Goal: Information Seeking & Learning: Learn about a topic

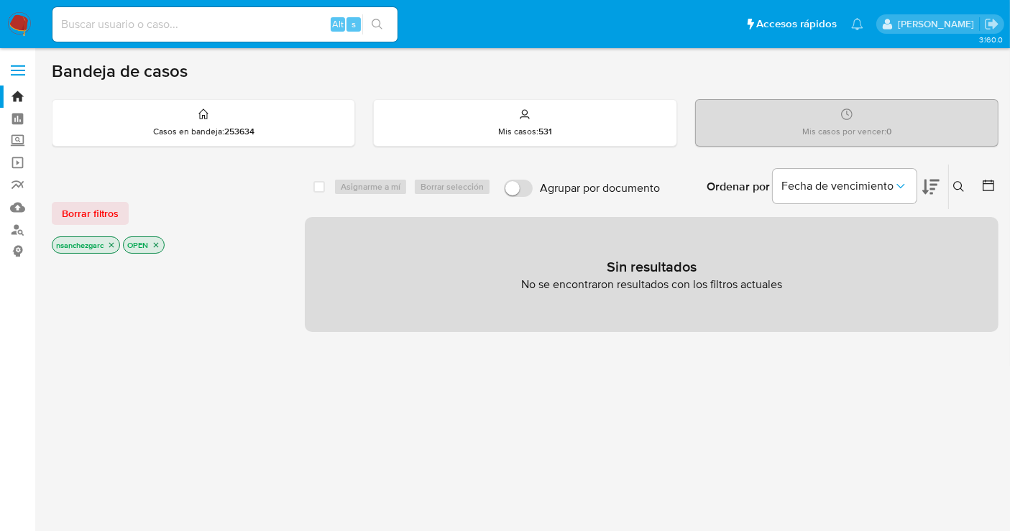
click at [114, 243] on icon "close-filter" at bounding box center [111, 245] width 5 height 5
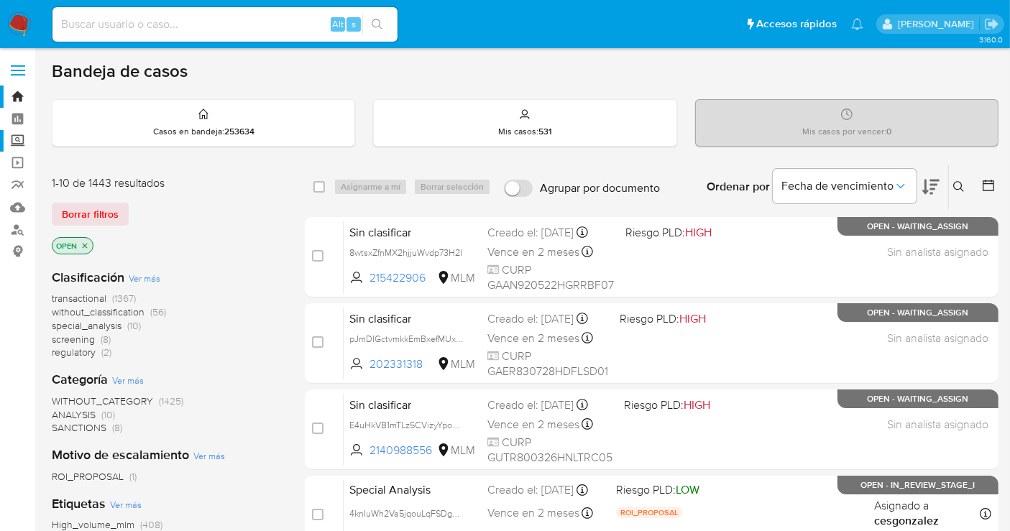
click at [16, 142] on label "Screening" at bounding box center [85, 141] width 171 height 22
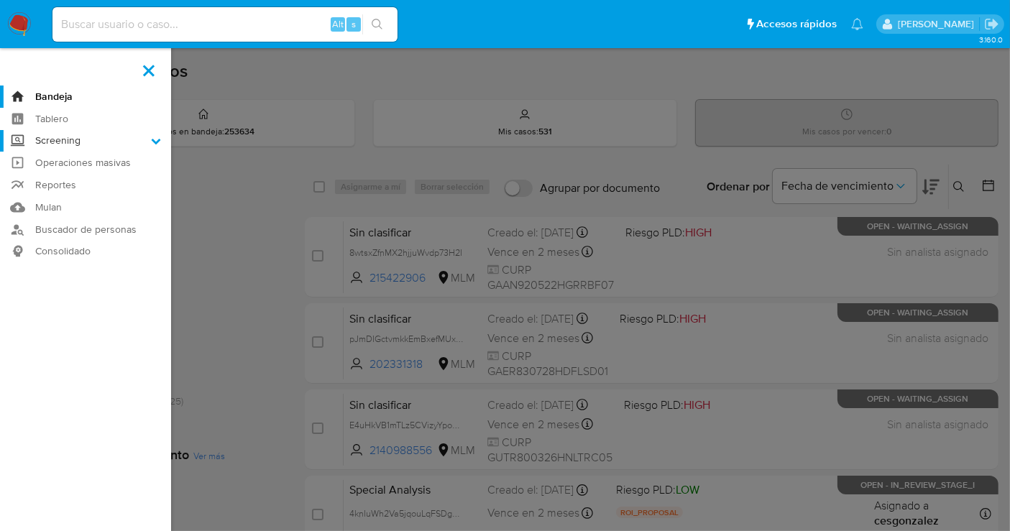
click at [0, 0] on input "Screening" at bounding box center [0, 0] width 0 height 0
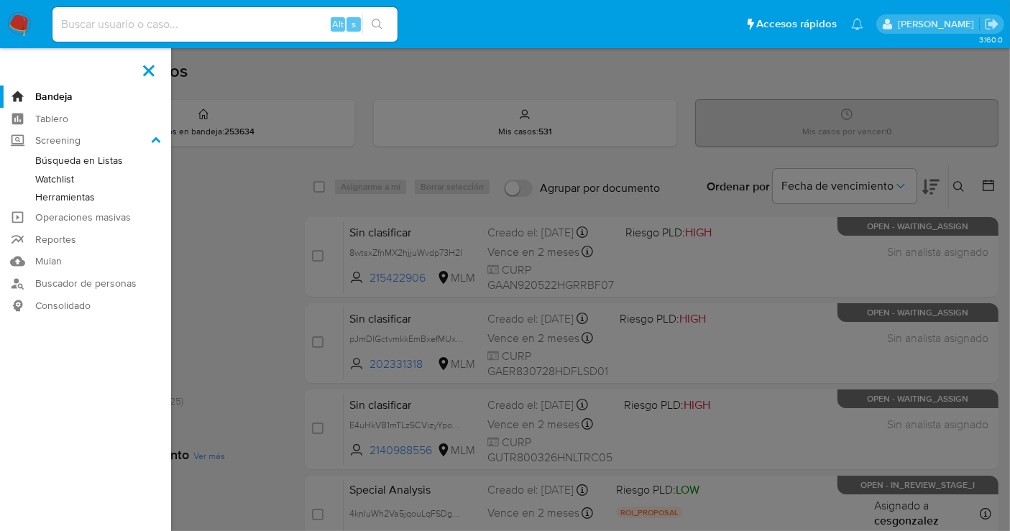
click at [55, 198] on link "Herramientas" at bounding box center [85, 197] width 171 height 18
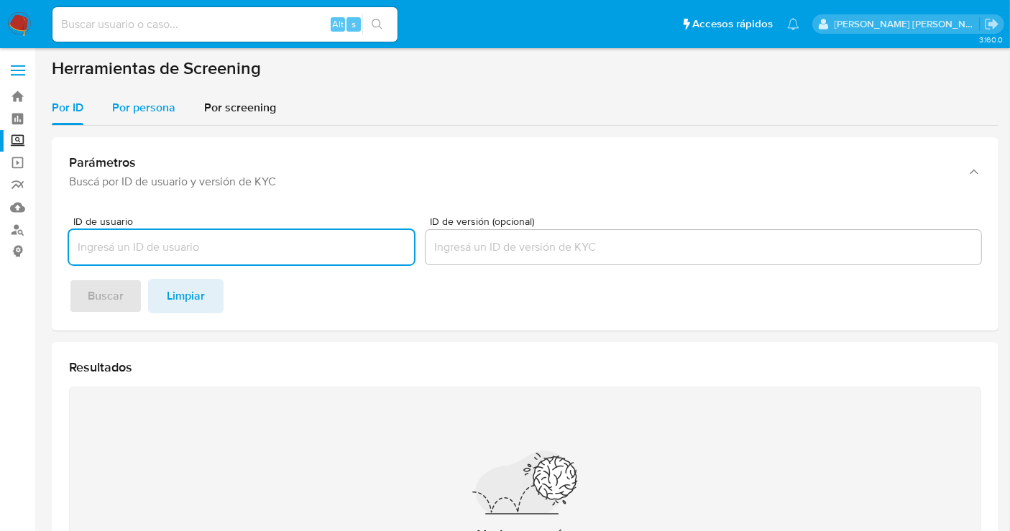
click at [137, 109] on span "Por persona" at bounding box center [143, 107] width 63 height 17
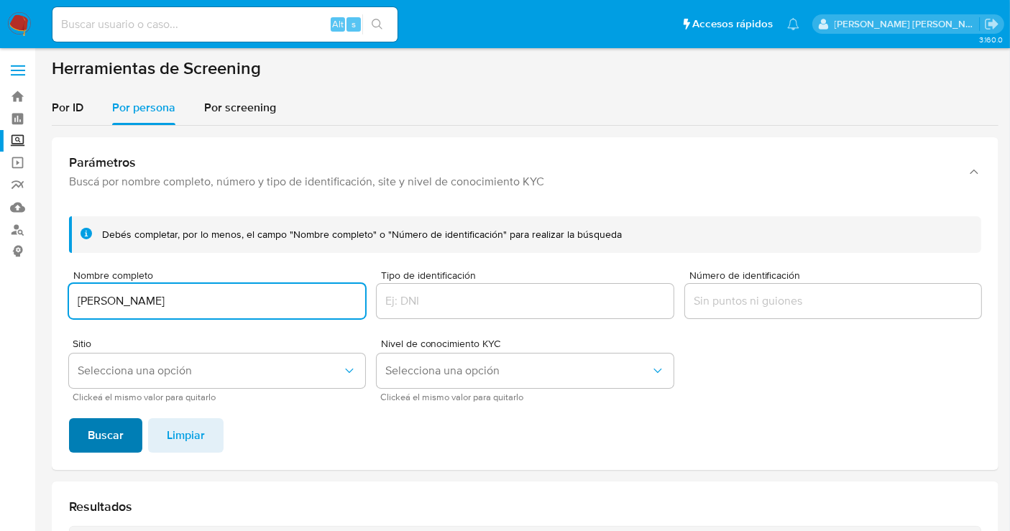
type input "KARINA MALDONADO GUTIERREZ"
click at [91, 424] on span "Buscar" at bounding box center [106, 436] width 36 height 32
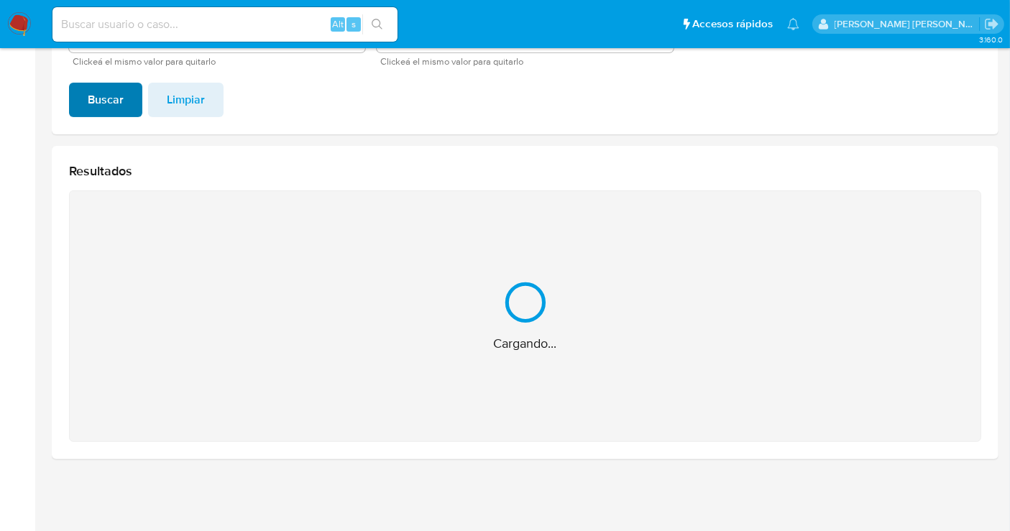
scroll to position [106, 0]
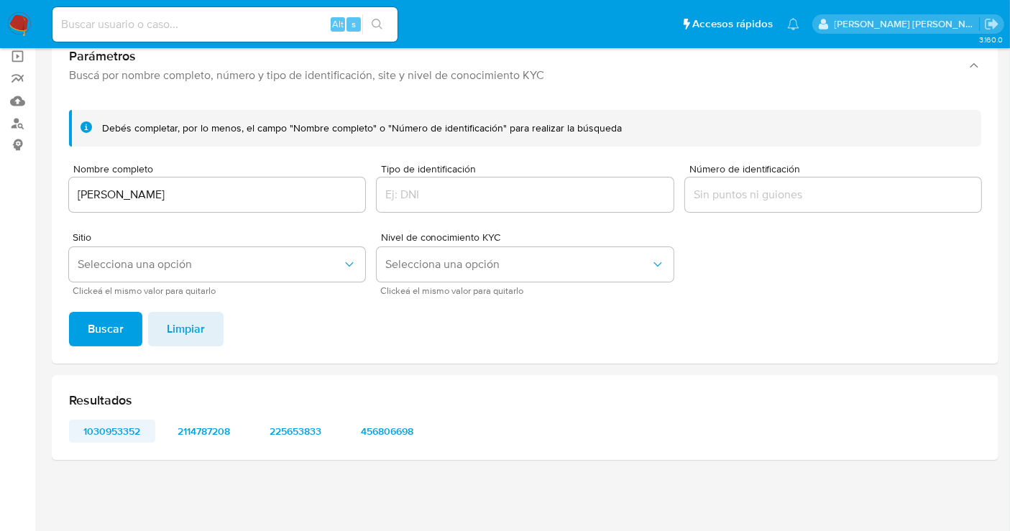
click at [118, 432] on span "1030953352" at bounding box center [112, 431] width 66 height 20
click at [197, 427] on span "2114787208" at bounding box center [204, 431] width 66 height 20
click at [293, 428] on span "225653833" at bounding box center [295, 431] width 66 height 20
click at [384, 428] on span "456806698" at bounding box center [387, 431] width 66 height 20
click at [191, 425] on span "2114787208" at bounding box center [204, 431] width 66 height 20
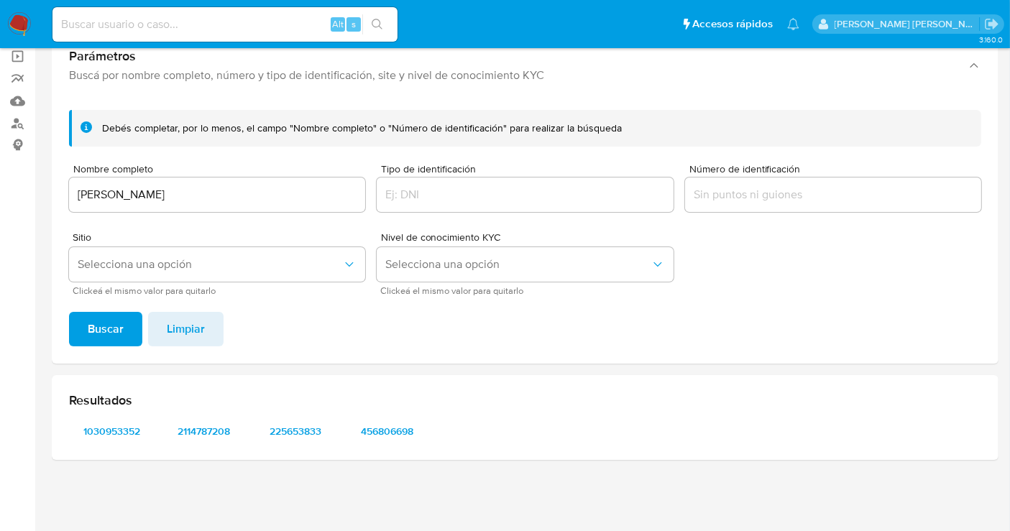
click at [19, 25] on img at bounding box center [19, 24] width 24 height 24
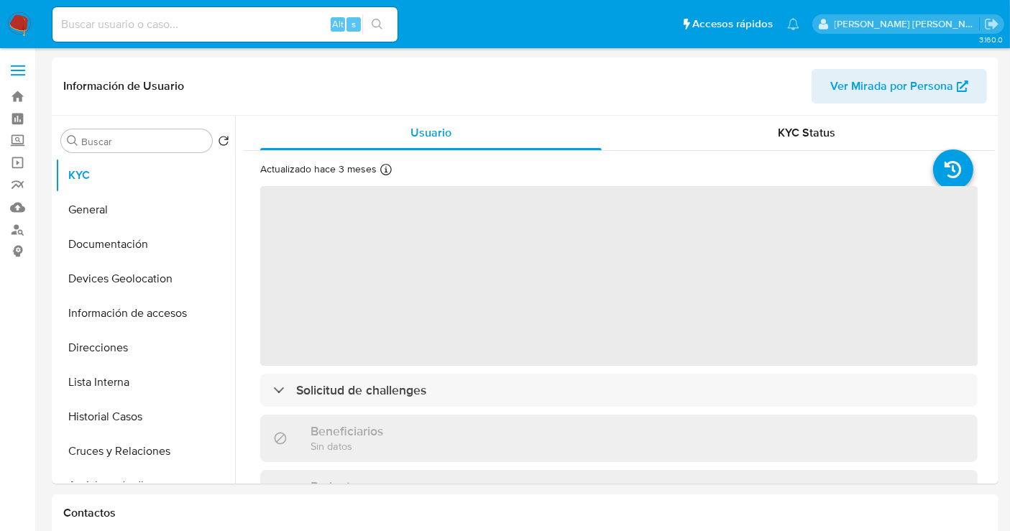
select select "10"
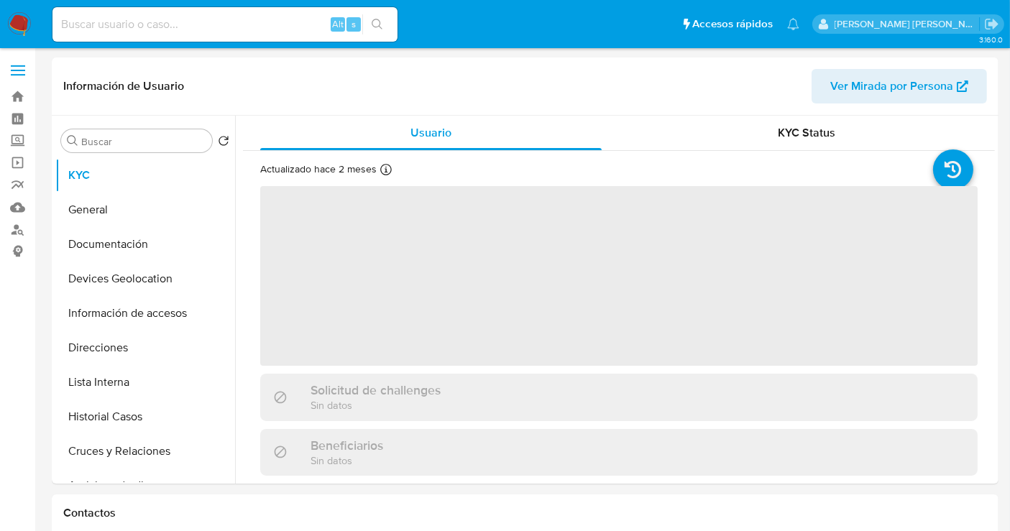
select select "10"
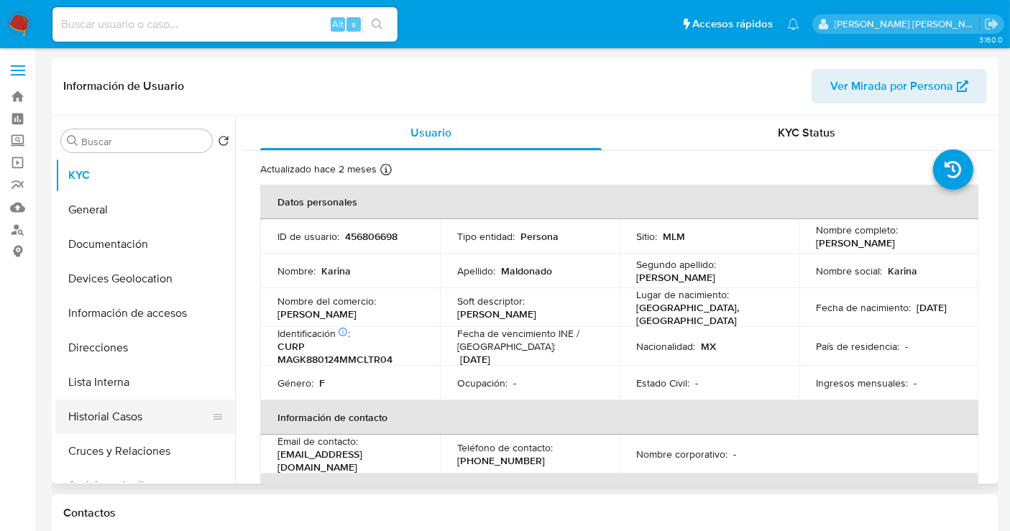
click at [88, 425] on button "Historial Casos" at bounding box center [139, 417] width 168 height 34
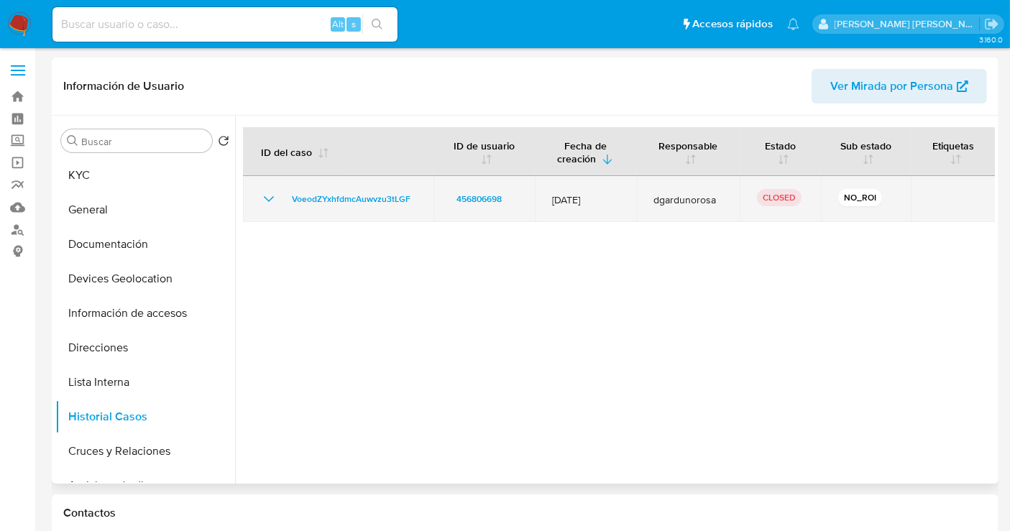
click at [263, 195] on icon "Mostrar/Ocultar" at bounding box center [268, 198] width 17 height 17
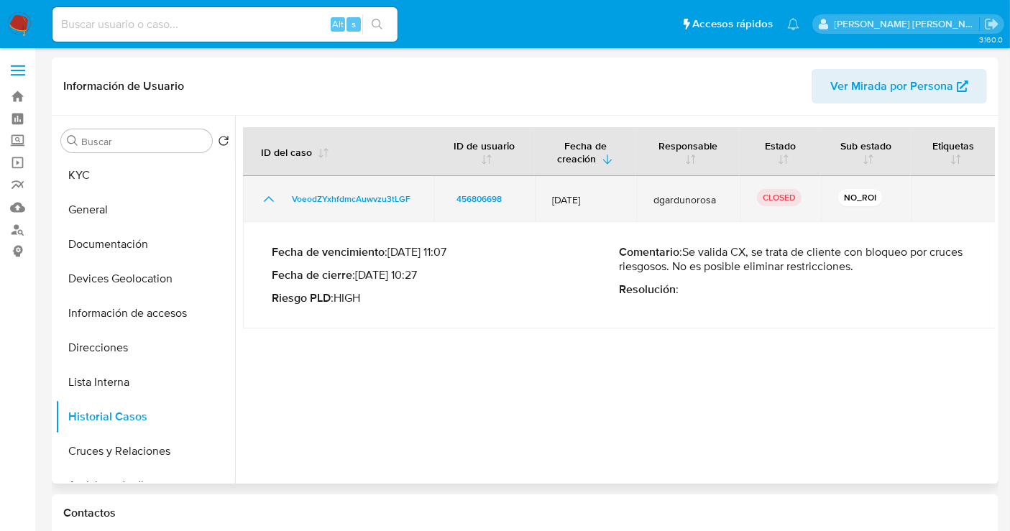
click at [263, 195] on icon "Mostrar/Ocultar" at bounding box center [268, 198] width 17 height 17
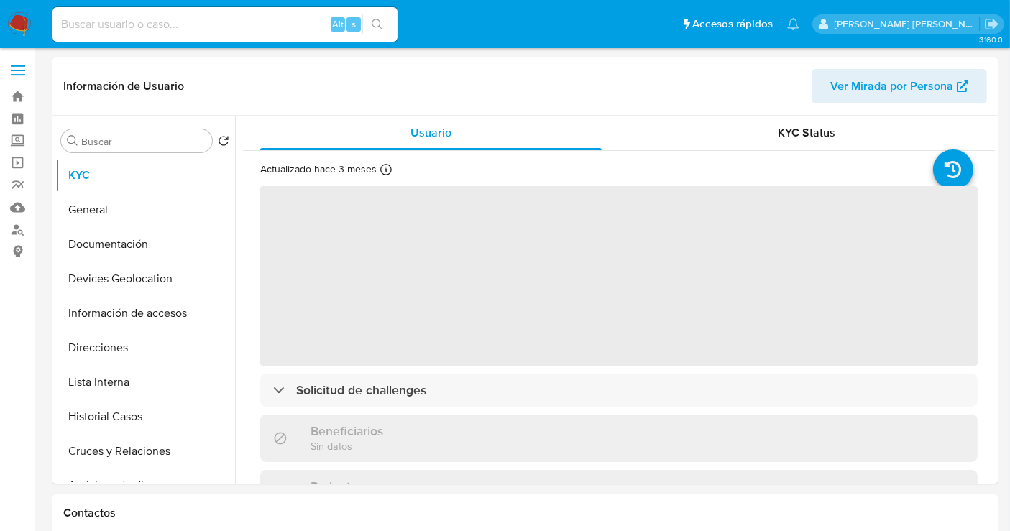
select select "10"
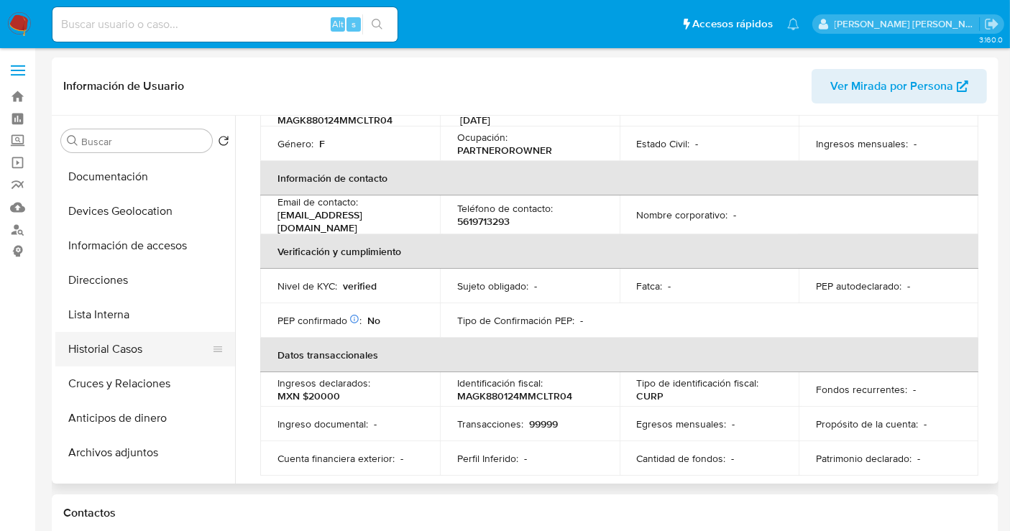
scroll to position [160, 0]
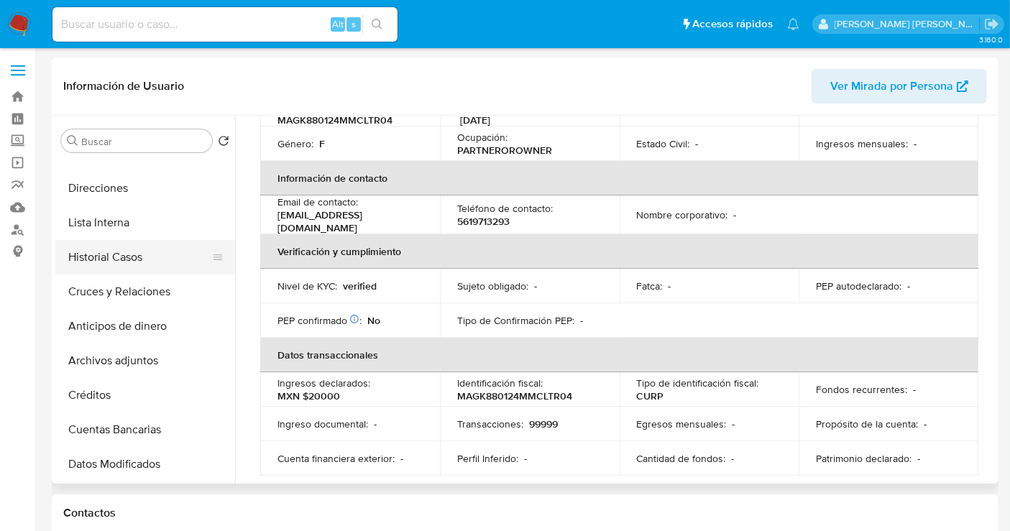
click at [93, 249] on button "Historial Casos" at bounding box center [139, 257] width 168 height 34
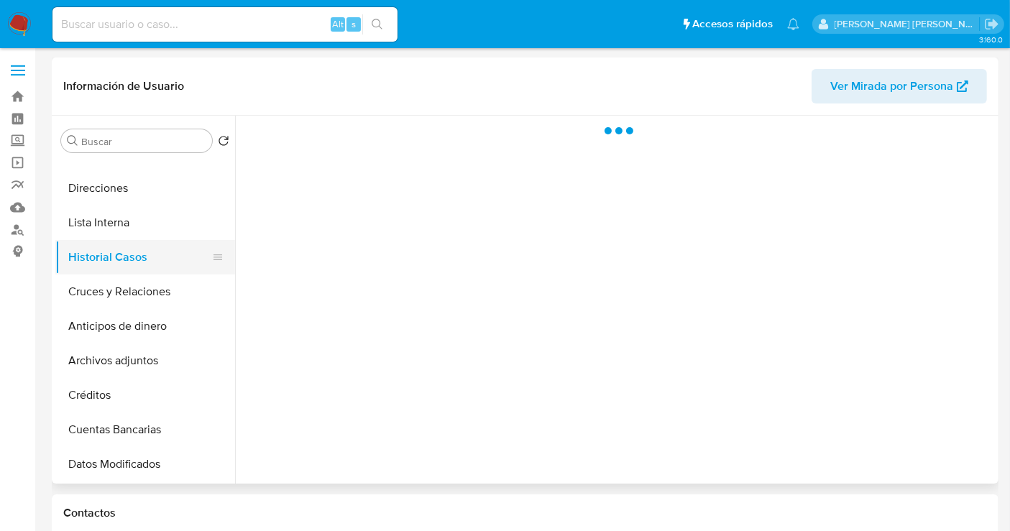
scroll to position [0, 0]
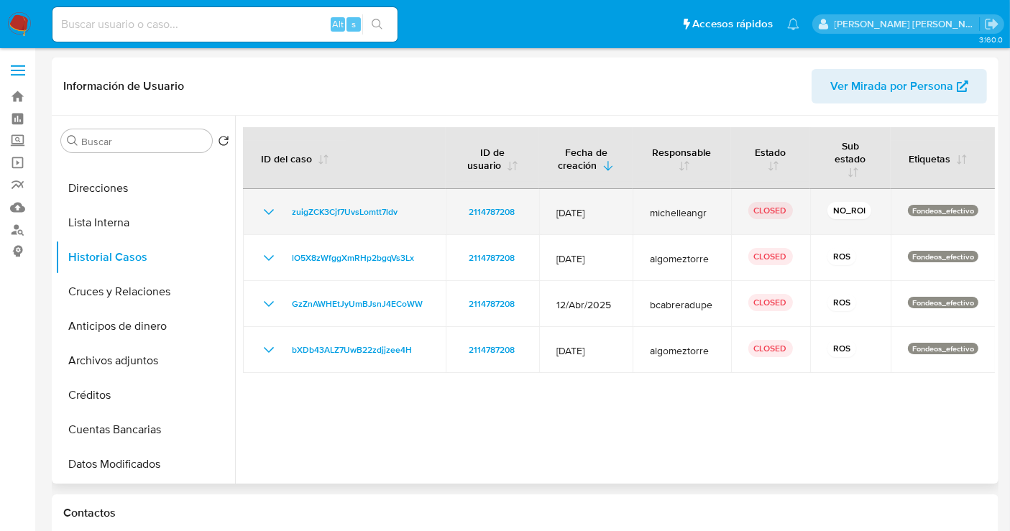
click at [275, 212] on icon "Mostrar/Ocultar" at bounding box center [268, 211] width 17 height 17
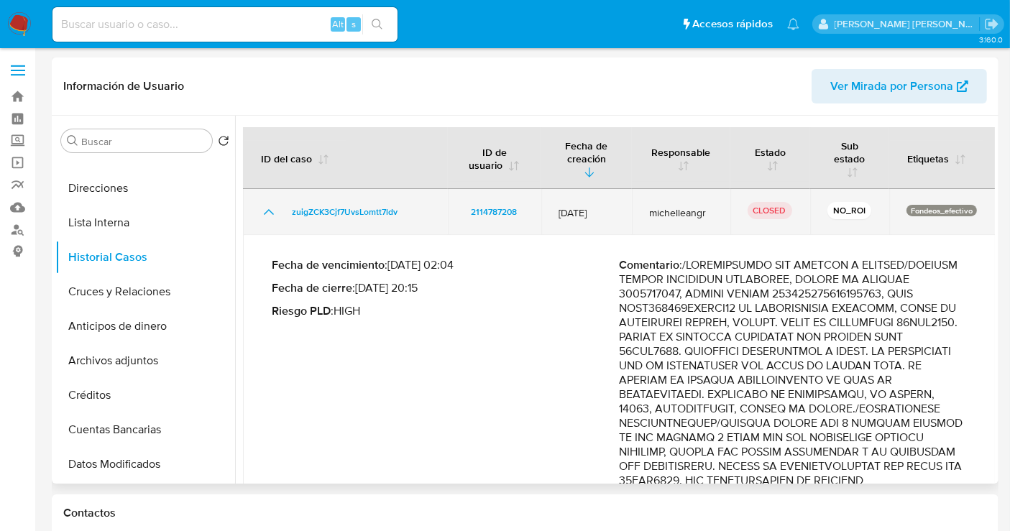
click at [272, 212] on icon "Mostrar/Ocultar" at bounding box center [268, 211] width 17 height 17
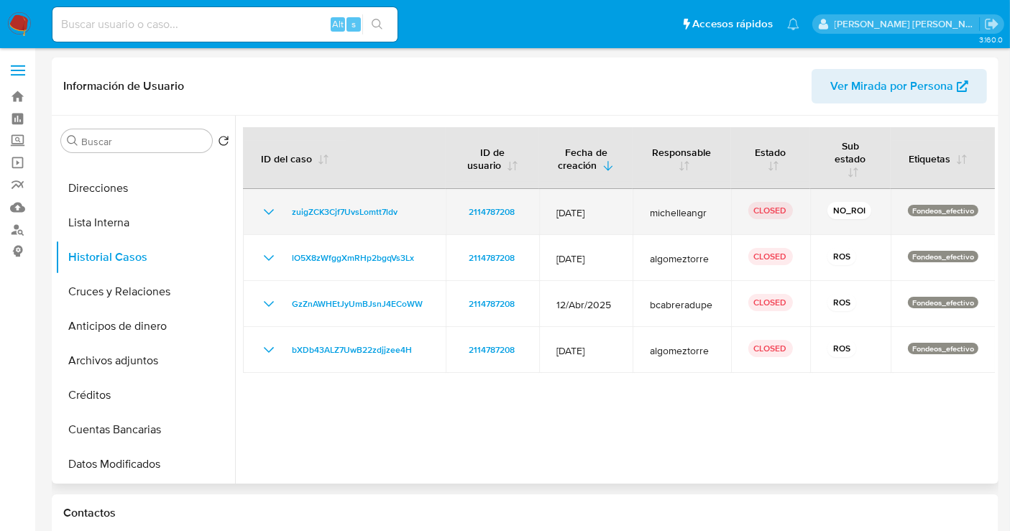
click at [267, 215] on icon "Mostrar/Ocultar" at bounding box center [268, 211] width 17 height 17
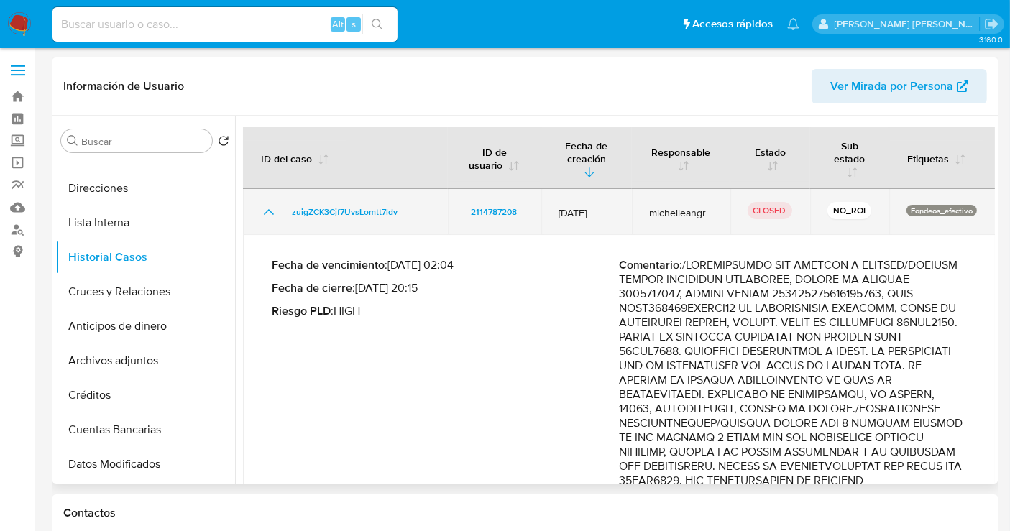
click at [267, 215] on icon "Mostrar/Ocultar" at bounding box center [268, 211] width 17 height 17
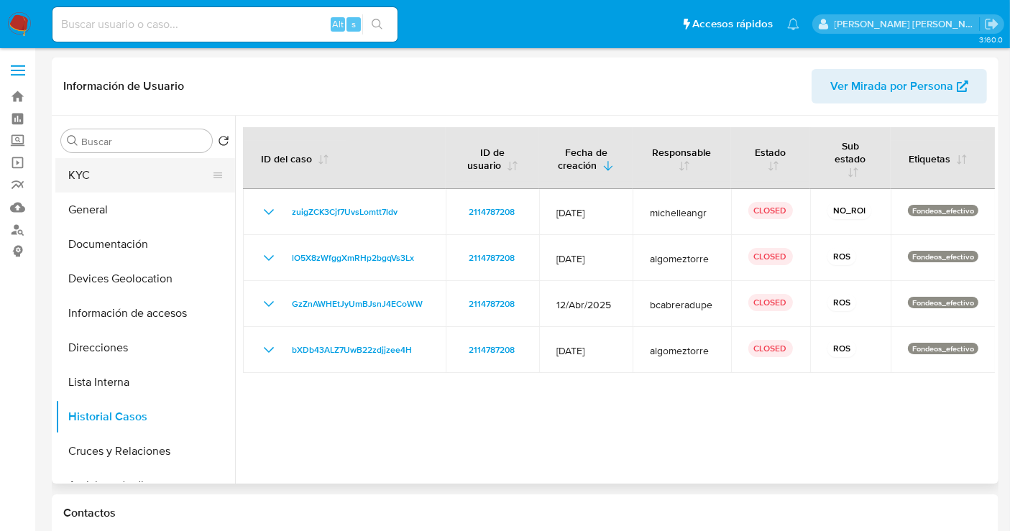
click at [94, 170] on button "KYC" at bounding box center [139, 175] width 168 height 34
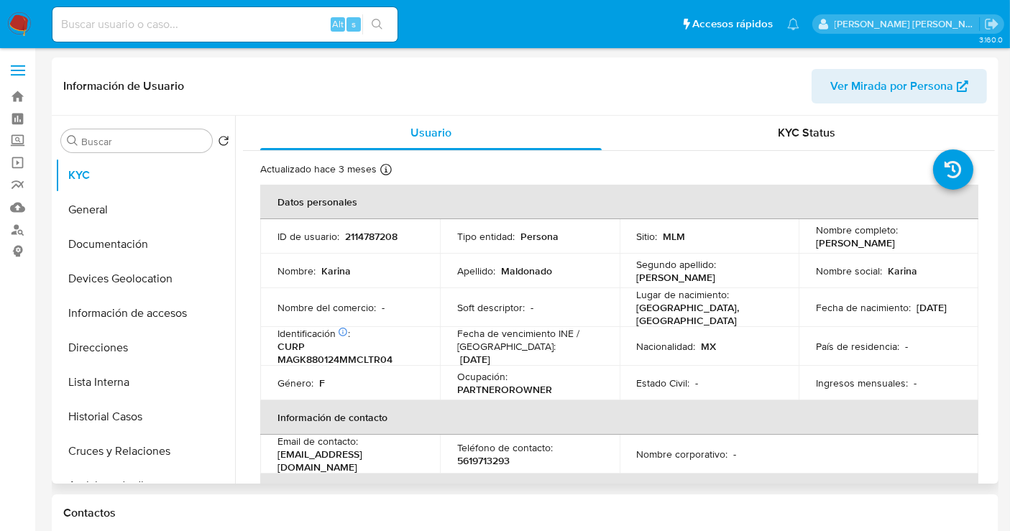
click at [375, 234] on p "2114787208" at bounding box center [371, 236] width 52 height 13
copy p "2114787208"
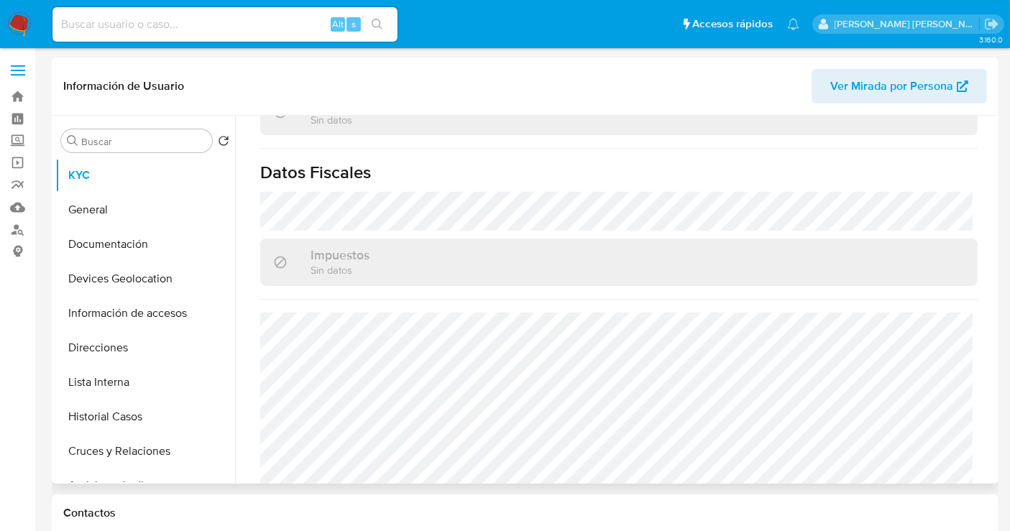
scroll to position [893, 0]
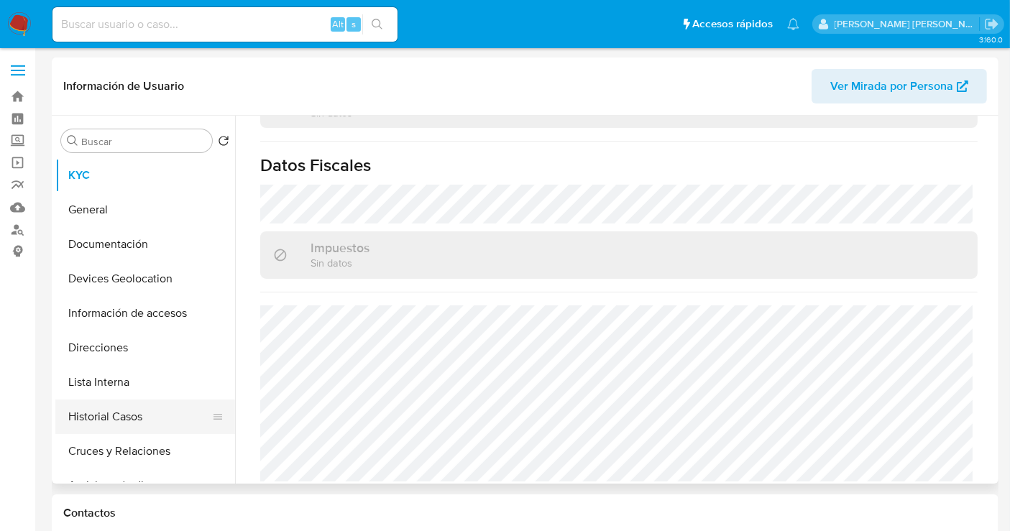
click at [119, 420] on button "Historial Casos" at bounding box center [139, 417] width 168 height 34
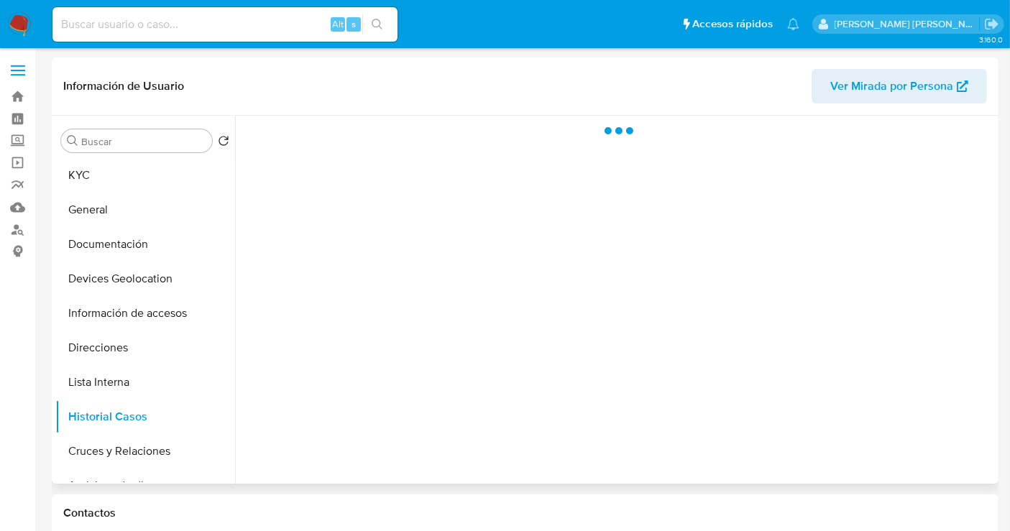
scroll to position [0, 0]
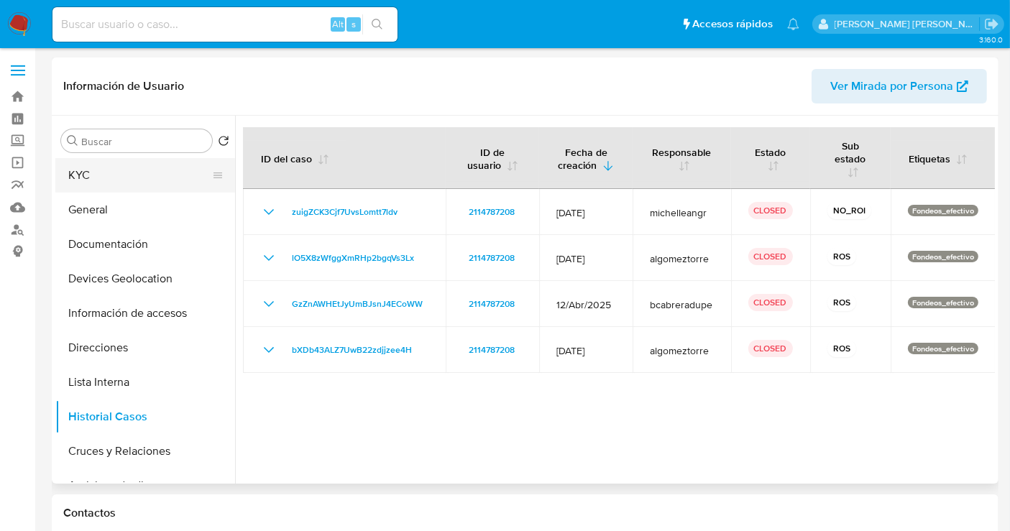
click at [80, 180] on button "KYC" at bounding box center [139, 175] width 168 height 34
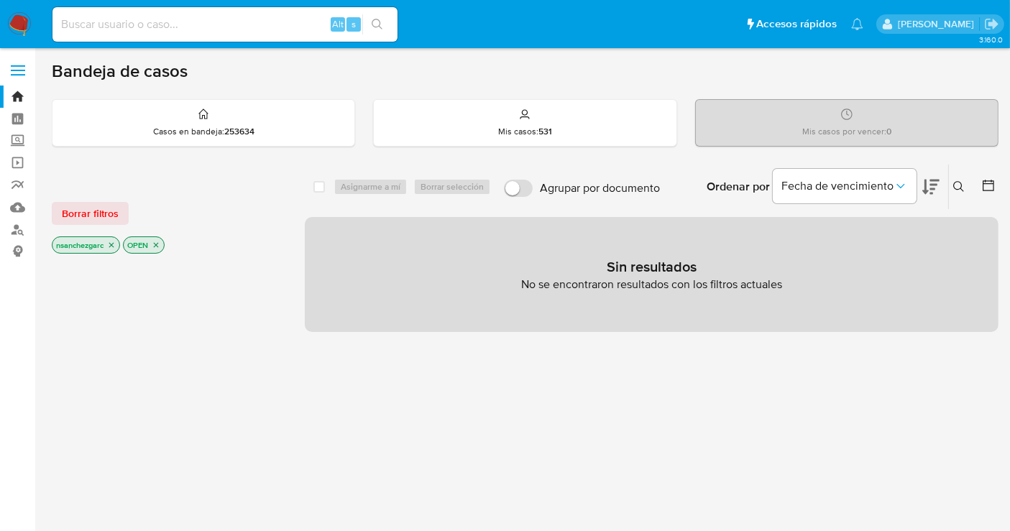
click at [957, 185] on icon at bounding box center [958, 186] width 11 height 11
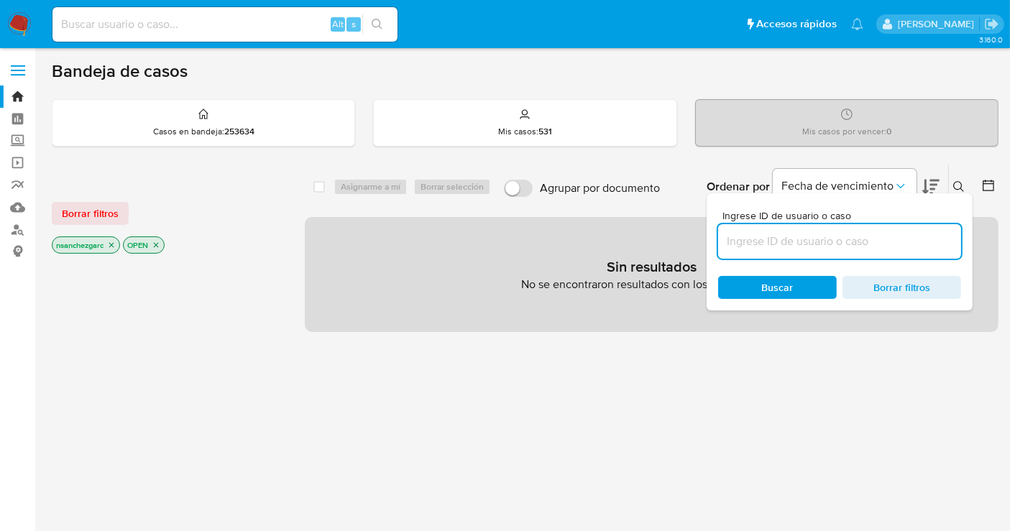
click at [765, 241] on input at bounding box center [839, 241] width 243 height 19
type input "31719032"
click at [111, 244] on icon "close-filter" at bounding box center [111, 245] width 9 height 9
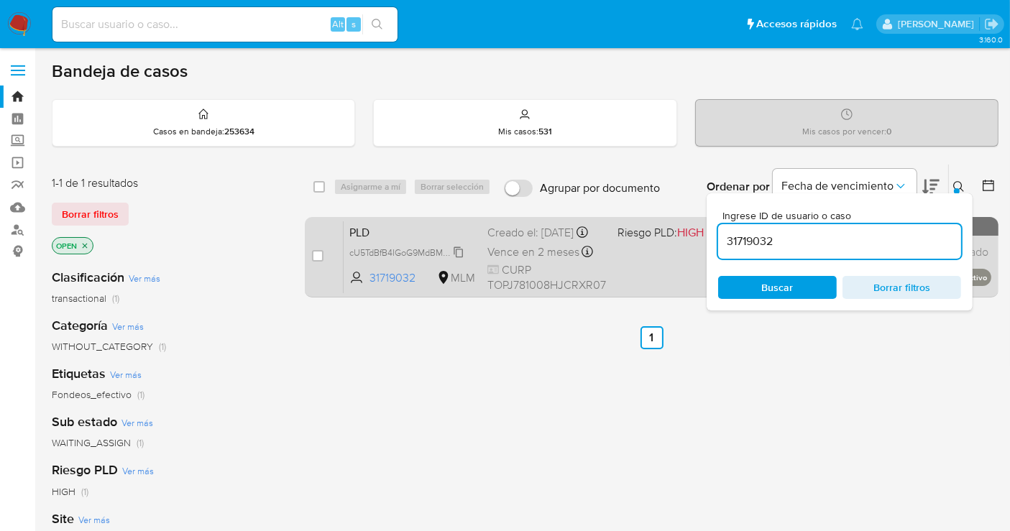
click at [461, 259] on span "cU5TdBfB4IGoG9MdBMn8vpuT" at bounding box center [410, 252] width 122 height 16
click at [523, 238] on div "Creado el: [DATE] Creado el: [DATE] 02:09:22" at bounding box center [546, 233] width 119 height 16
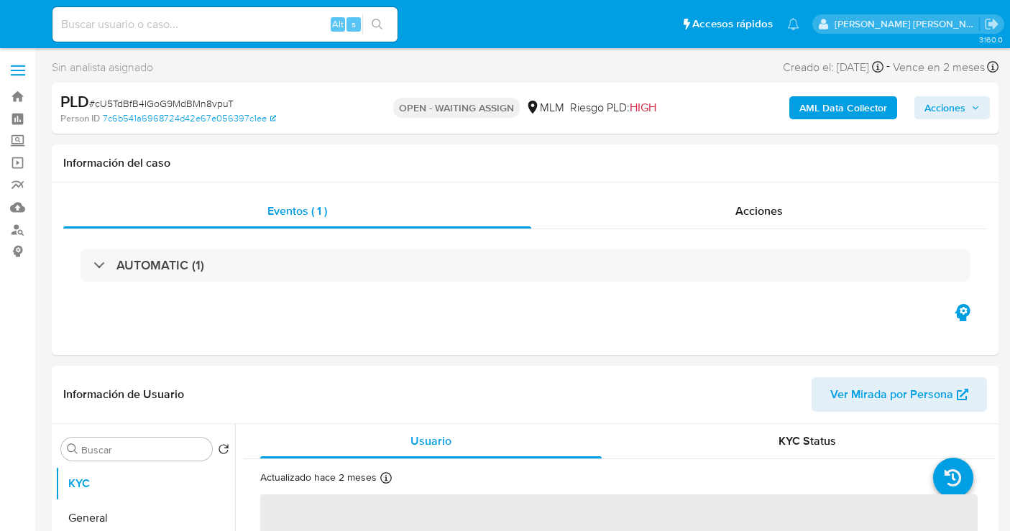
select select "10"
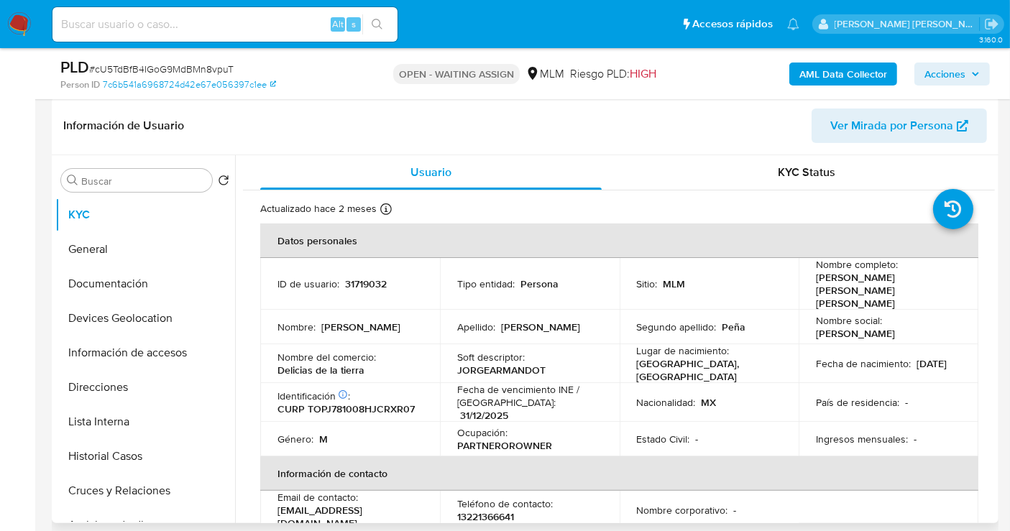
scroll to position [239, 0]
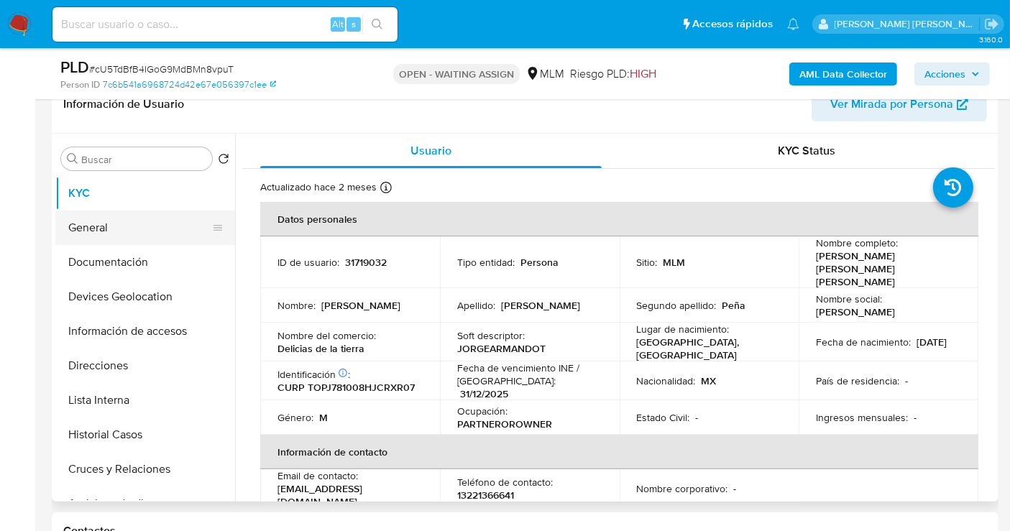
click at [117, 229] on button "General" at bounding box center [139, 228] width 168 height 34
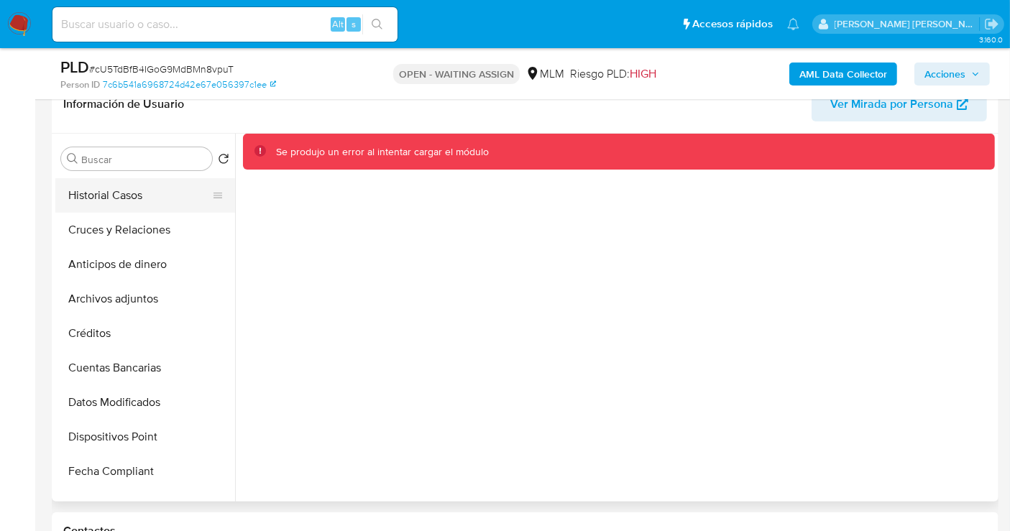
click at [120, 198] on button "Historial Casos" at bounding box center [139, 195] width 168 height 34
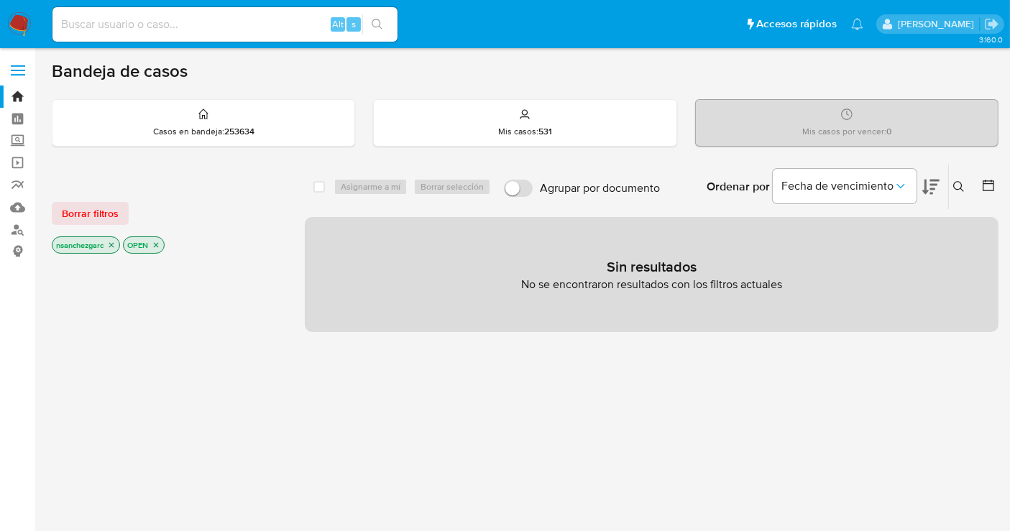
click at [114, 247] on icon "close-filter" at bounding box center [111, 245] width 9 height 9
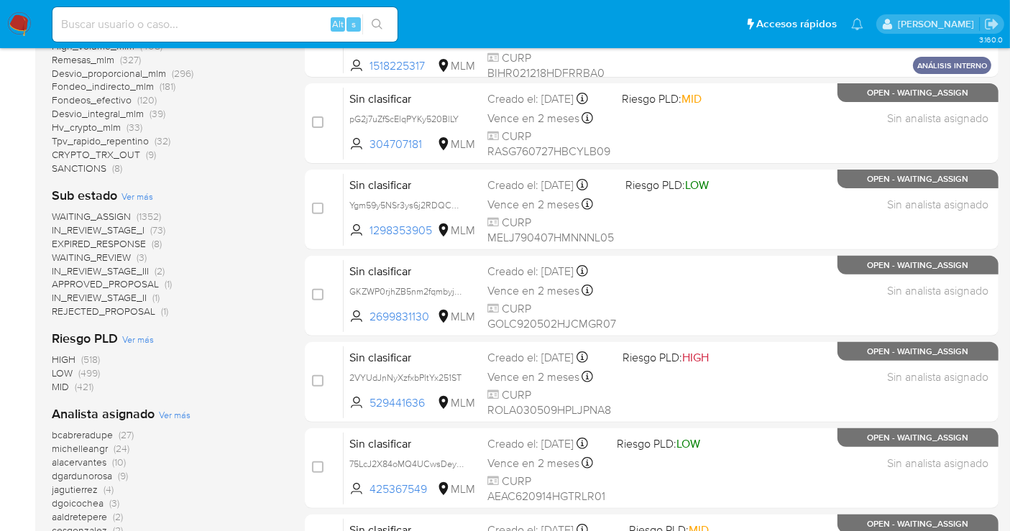
scroll to position [638, 0]
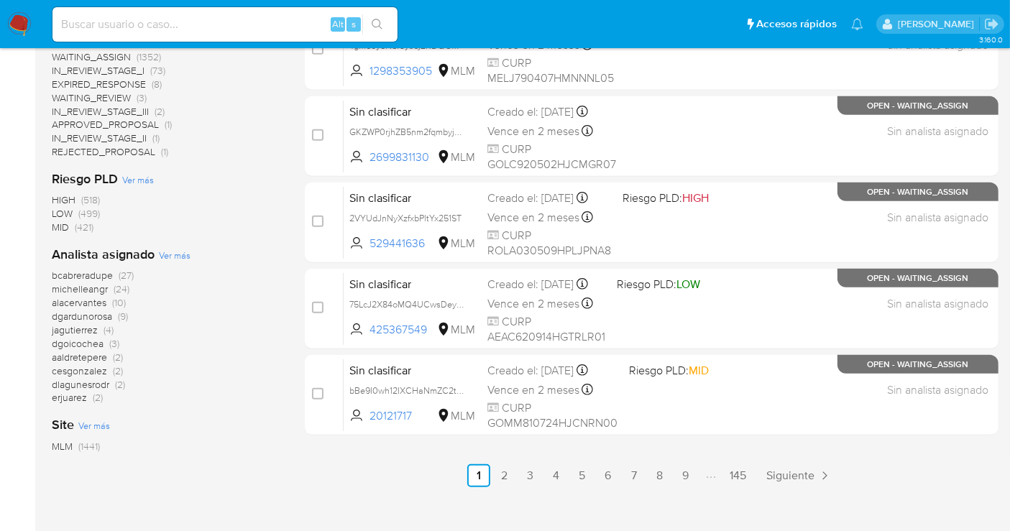
click at [78, 393] on span "erjuarez" at bounding box center [69, 397] width 35 height 14
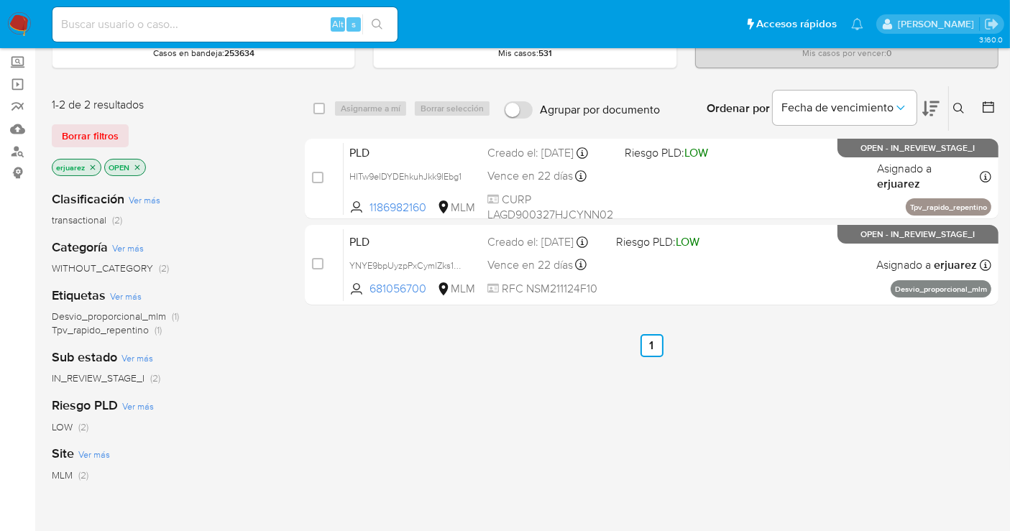
scroll to position [103, 0]
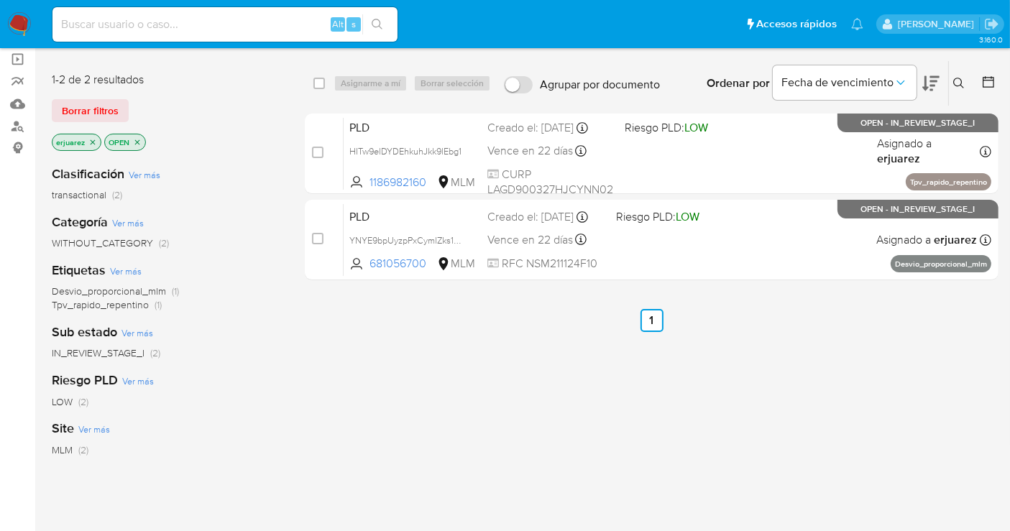
click at [92, 142] on icon "close-filter" at bounding box center [92, 142] width 9 height 9
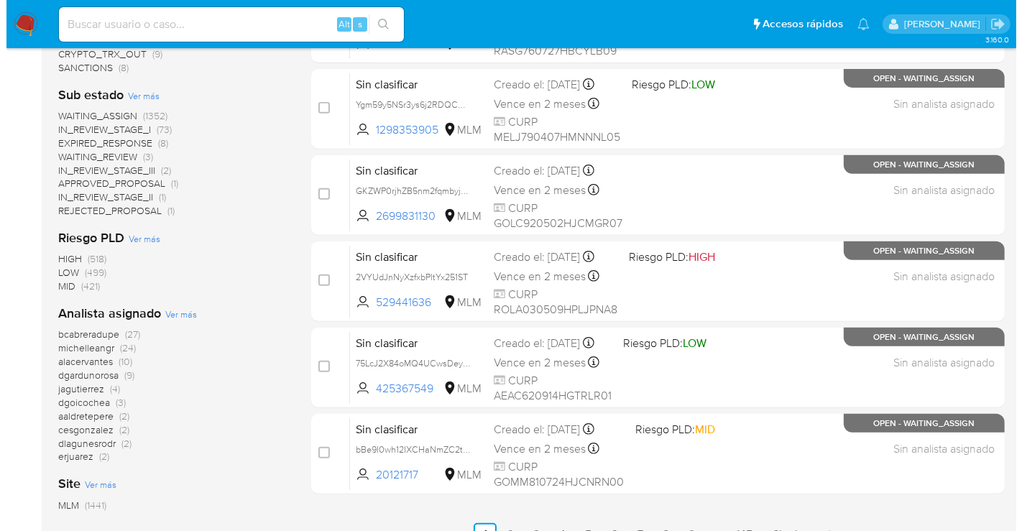
scroll to position [583, 0]
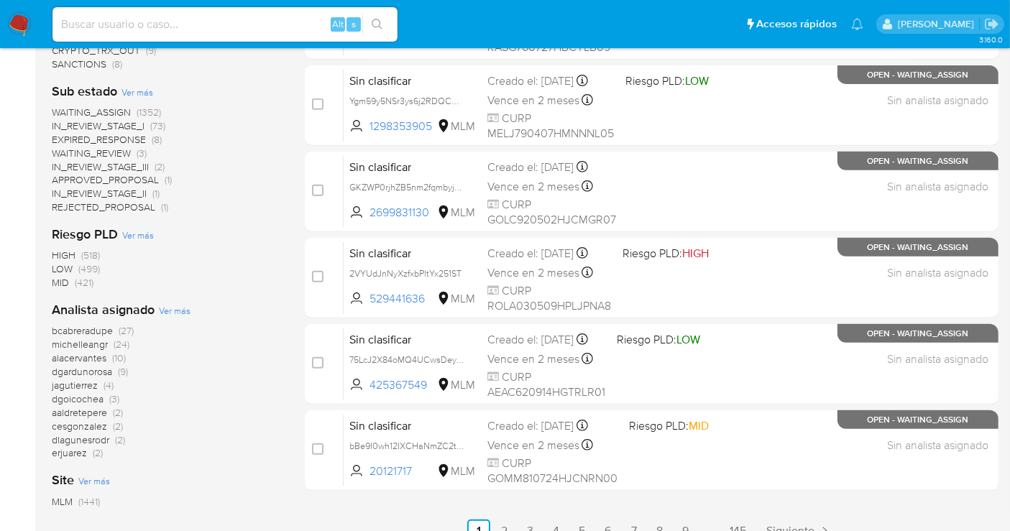
click at [180, 310] on span "Ver más" at bounding box center [175, 310] width 32 height 13
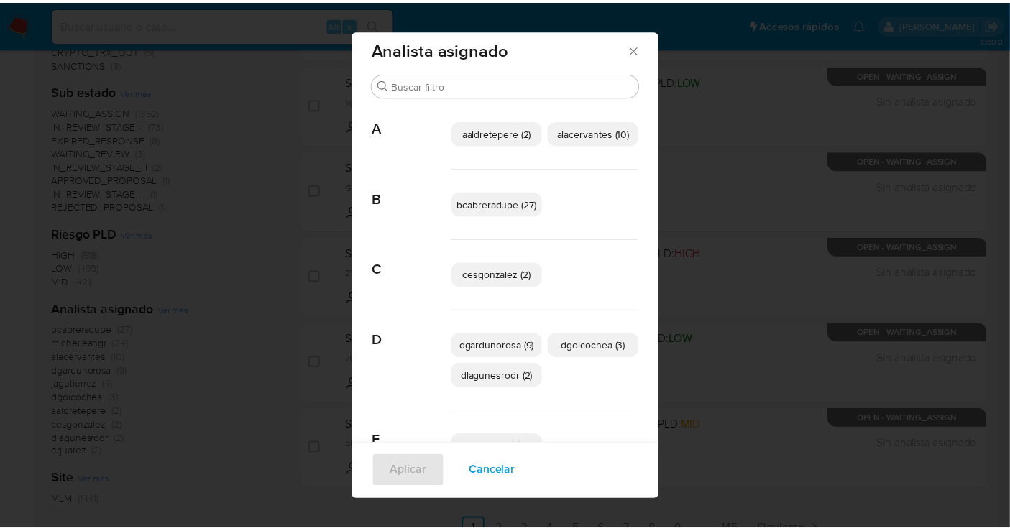
scroll to position [0, 0]
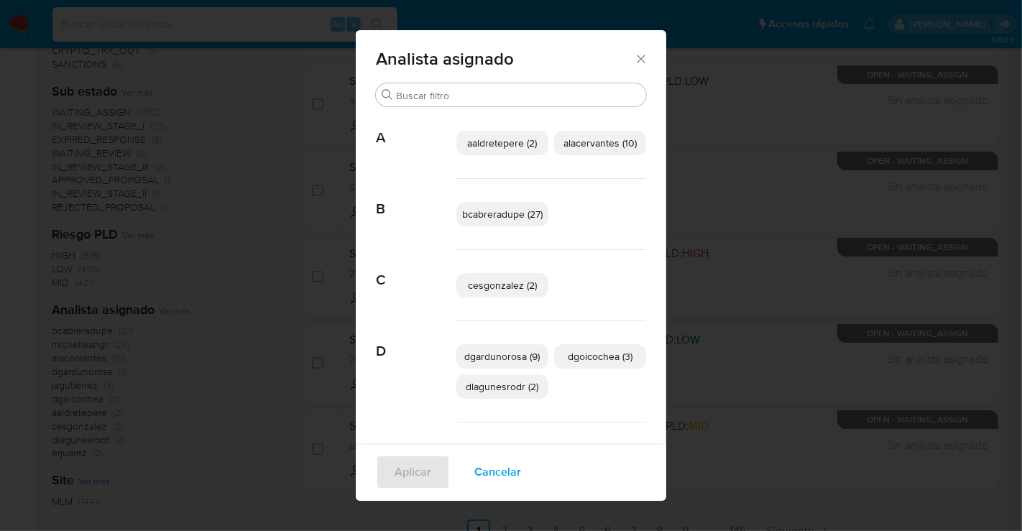
click at [487, 143] on span "aaldretepere (2)" at bounding box center [503, 143] width 70 height 14
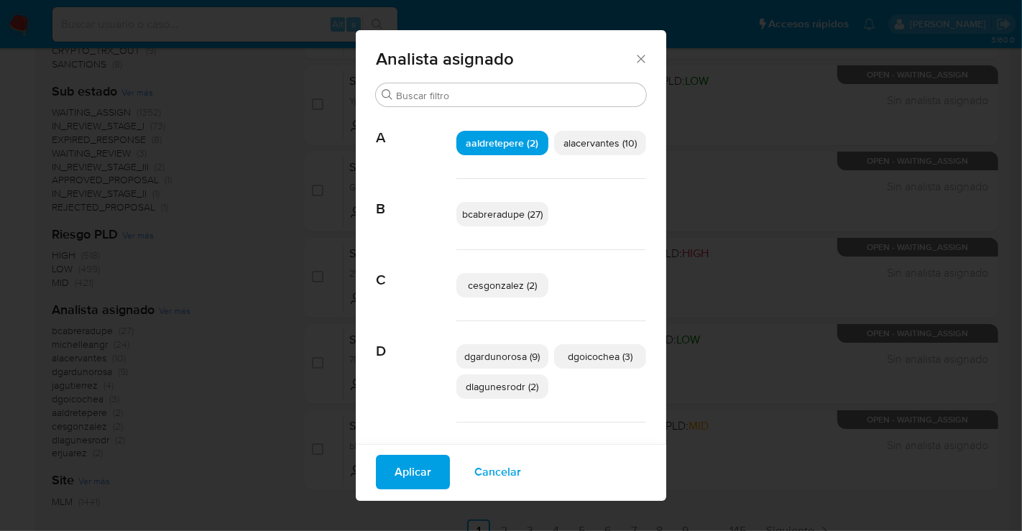
click at [406, 476] on span "Aplicar" at bounding box center [413, 472] width 37 height 32
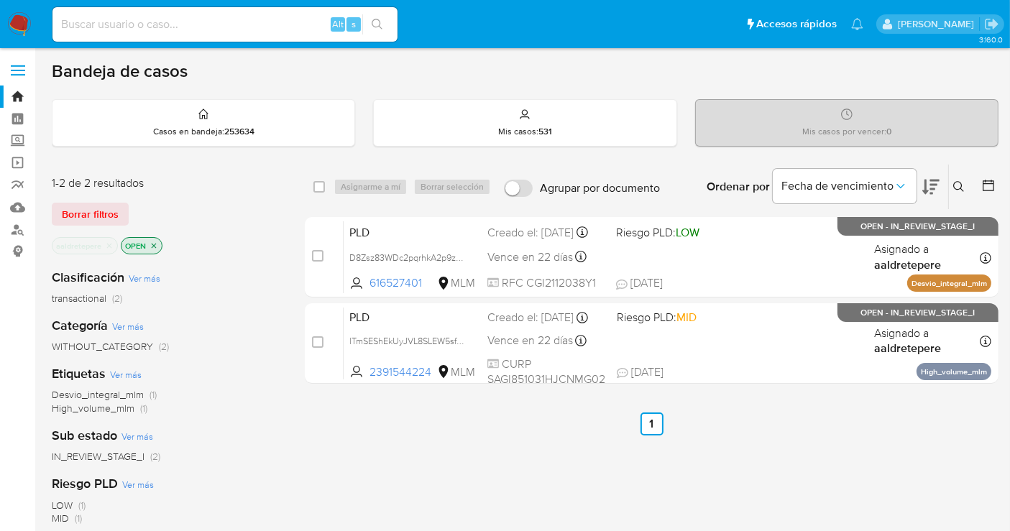
click at [106, 241] on icon "close-filter" at bounding box center [109, 245] width 9 height 9
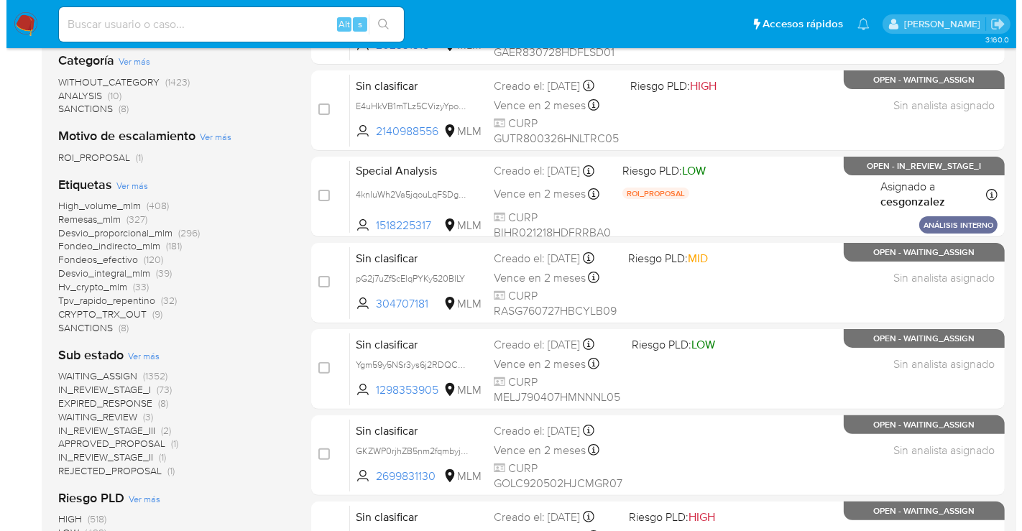
scroll to position [558, 0]
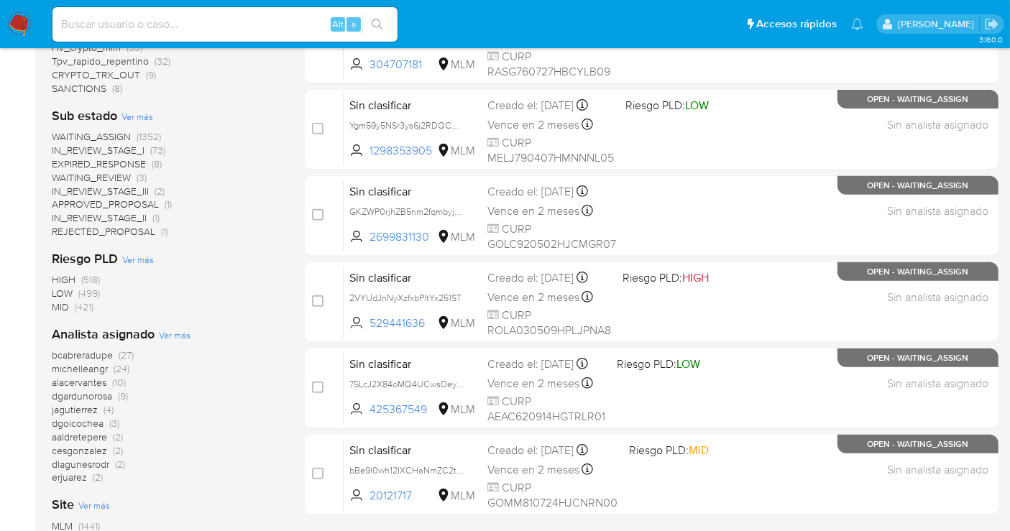
click at [175, 336] on span "Ver más" at bounding box center [175, 334] width 32 height 13
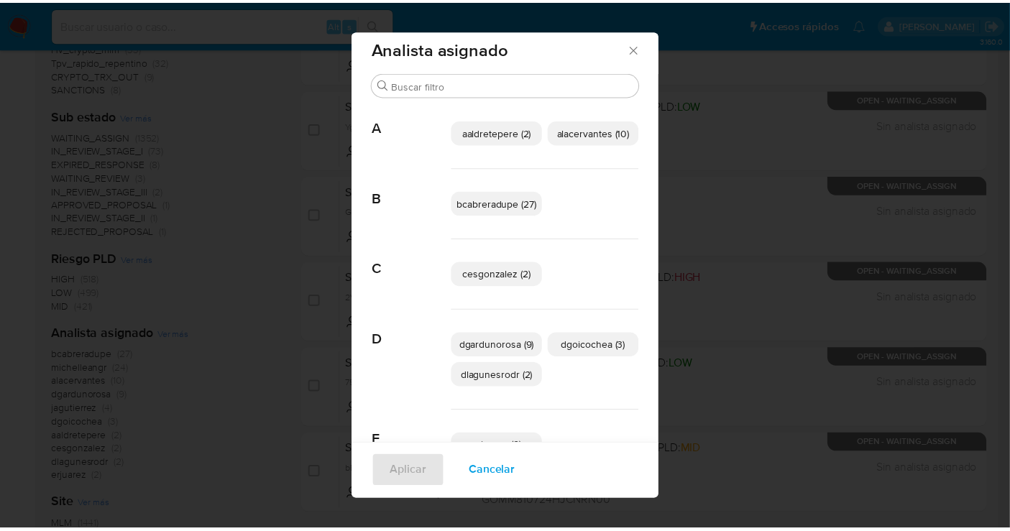
scroll to position [0, 0]
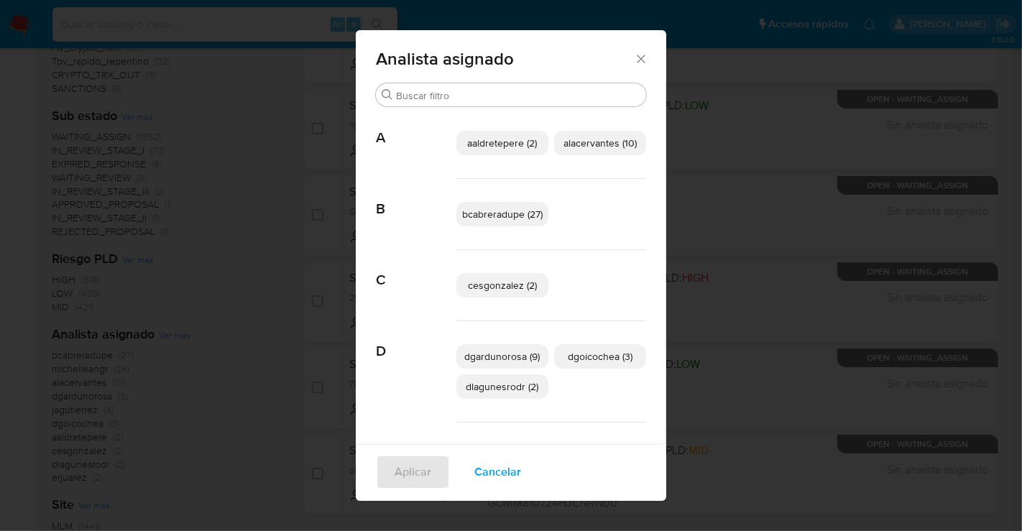
click at [637, 57] on icon "Cerrar" at bounding box center [641, 59] width 8 height 8
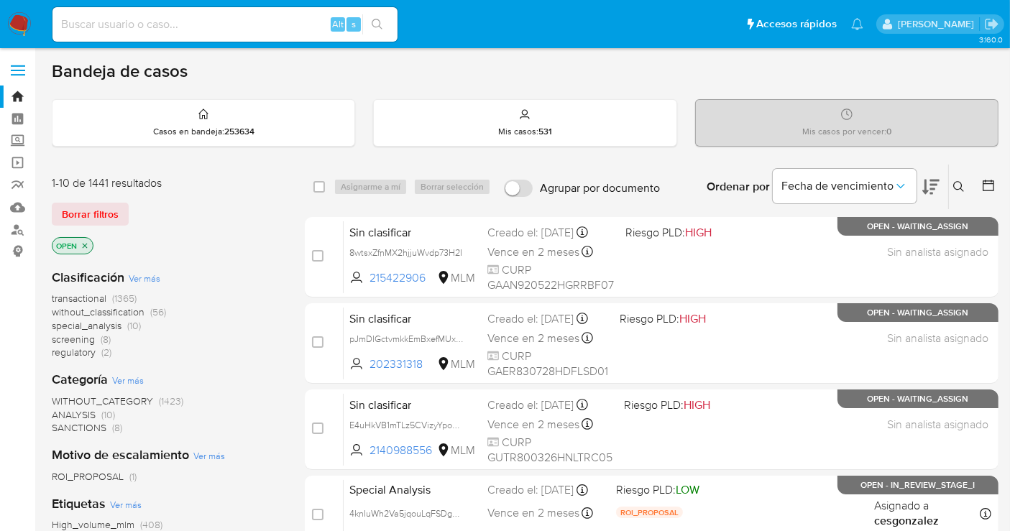
click at [961, 183] on icon at bounding box center [958, 186] width 11 height 11
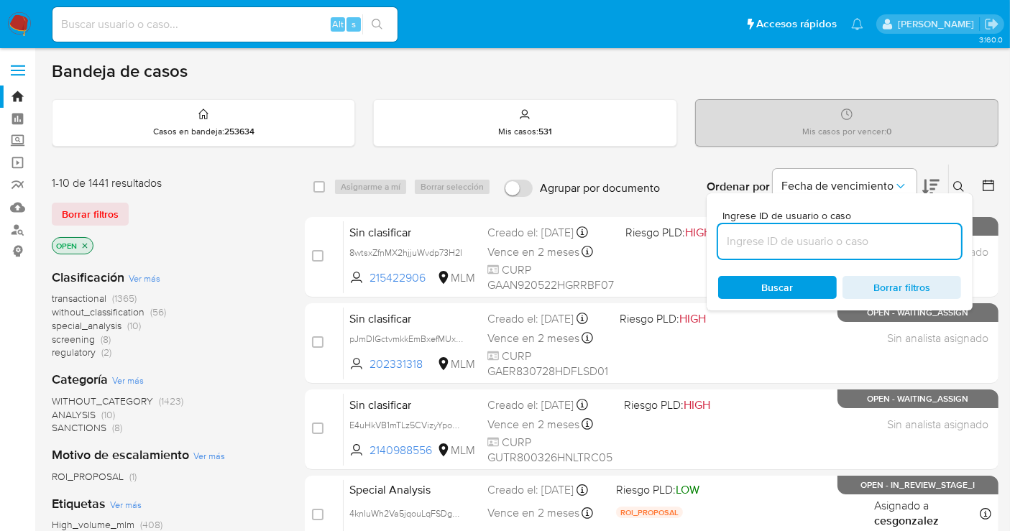
click at [737, 243] on input at bounding box center [839, 241] width 243 height 19
type input "31719032"
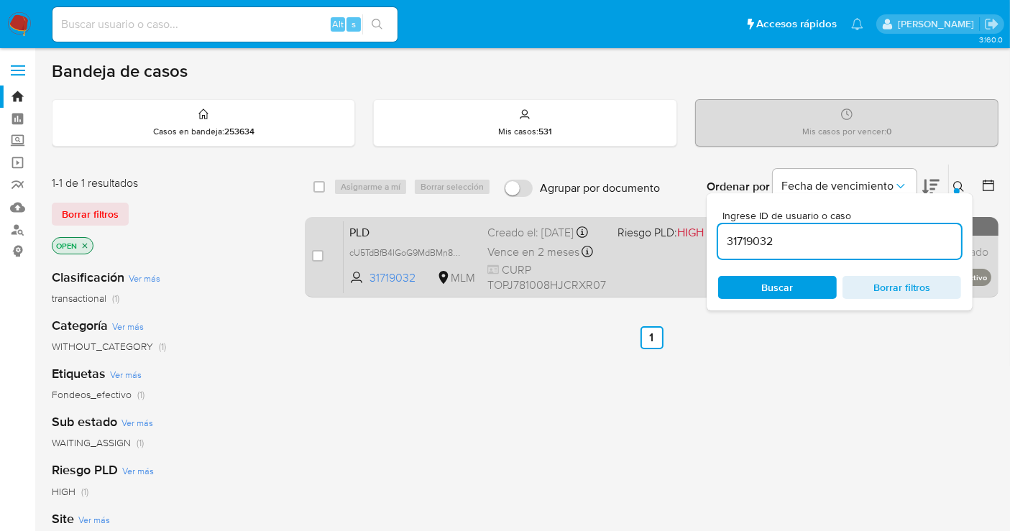
click at [525, 241] on div "Creado el: 12/09/2025 Creado el: 12/09/2025 02:09:22" at bounding box center [546, 233] width 119 height 16
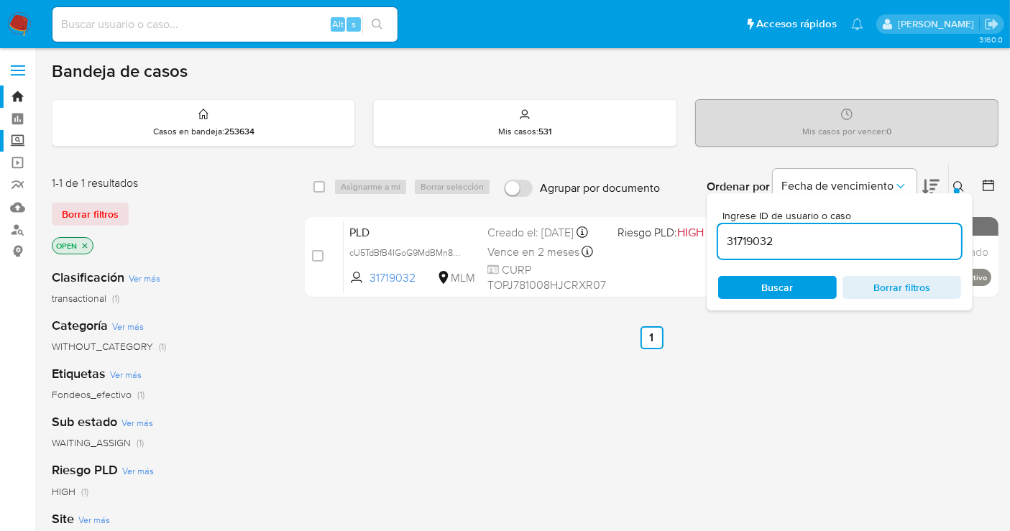
click at [14, 138] on label "Screening" at bounding box center [85, 141] width 171 height 22
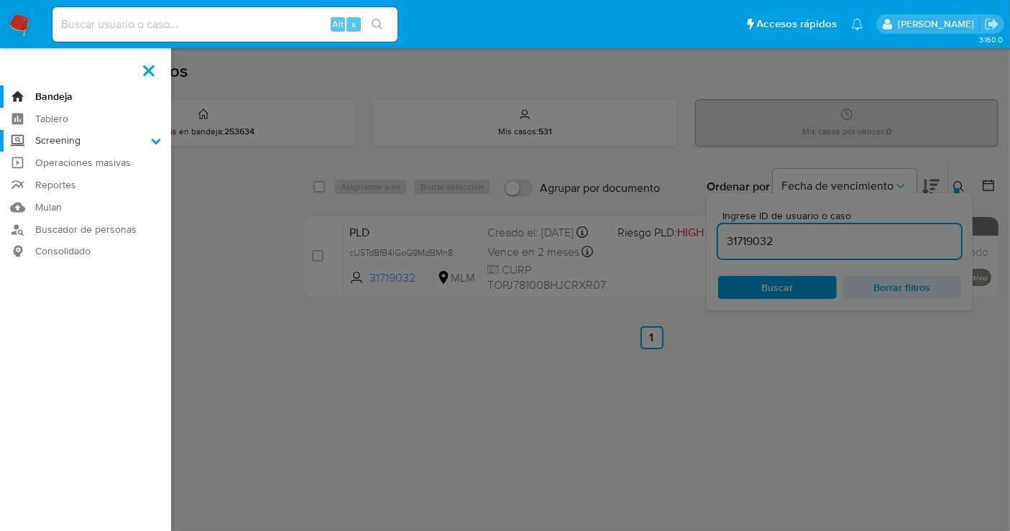
click at [0, 0] on input "Screening" at bounding box center [0, 0] width 0 height 0
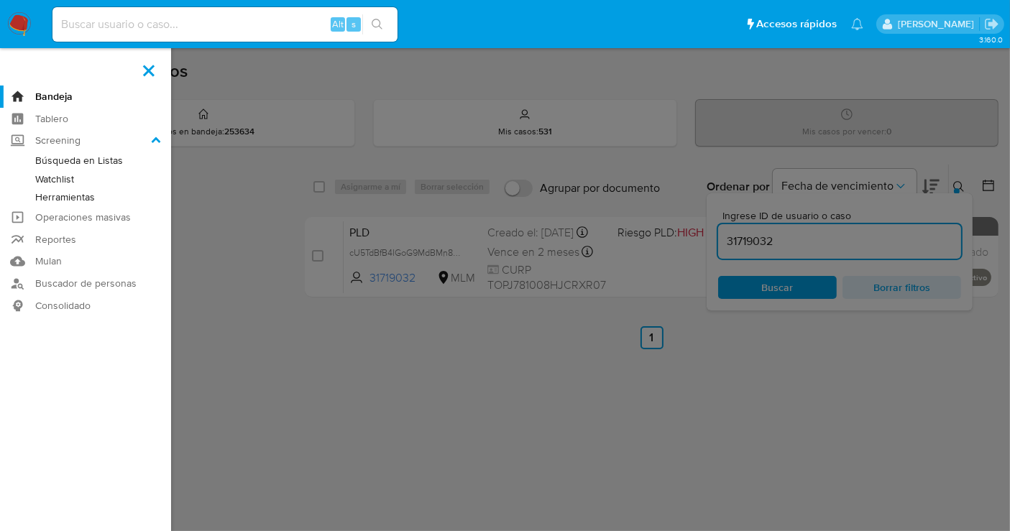
click at [74, 198] on link "Herramientas" at bounding box center [85, 197] width 171 height 18
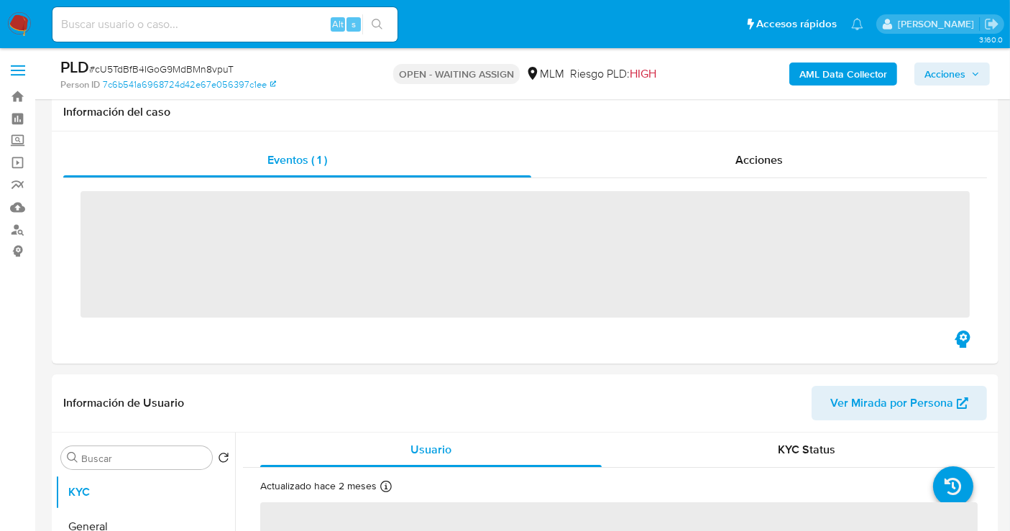
scroll to position [319, 0]
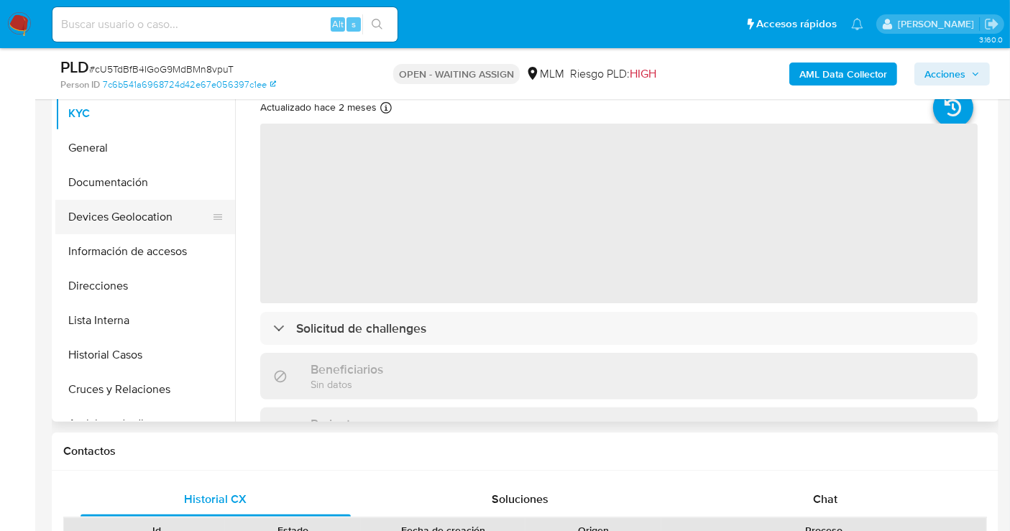
select select "10"
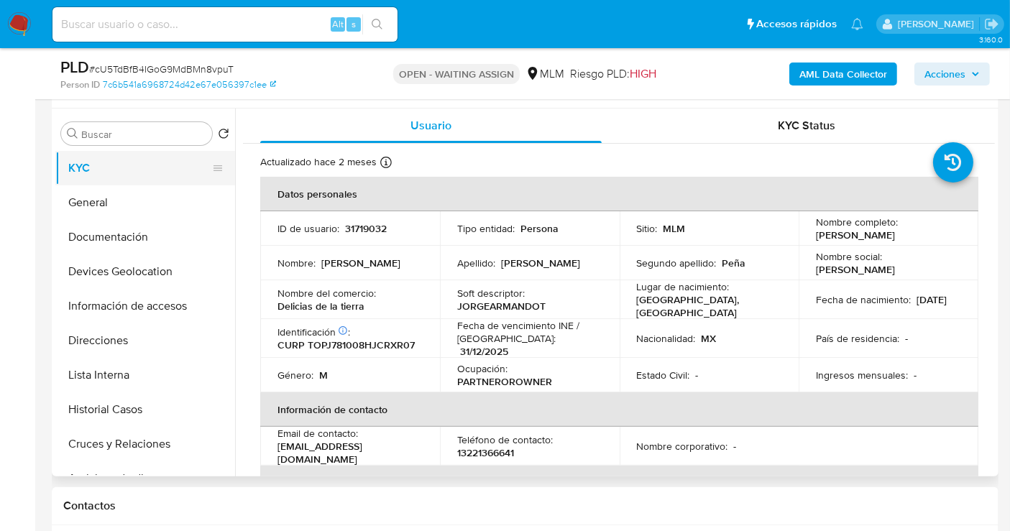
scroll to position [239, 0]
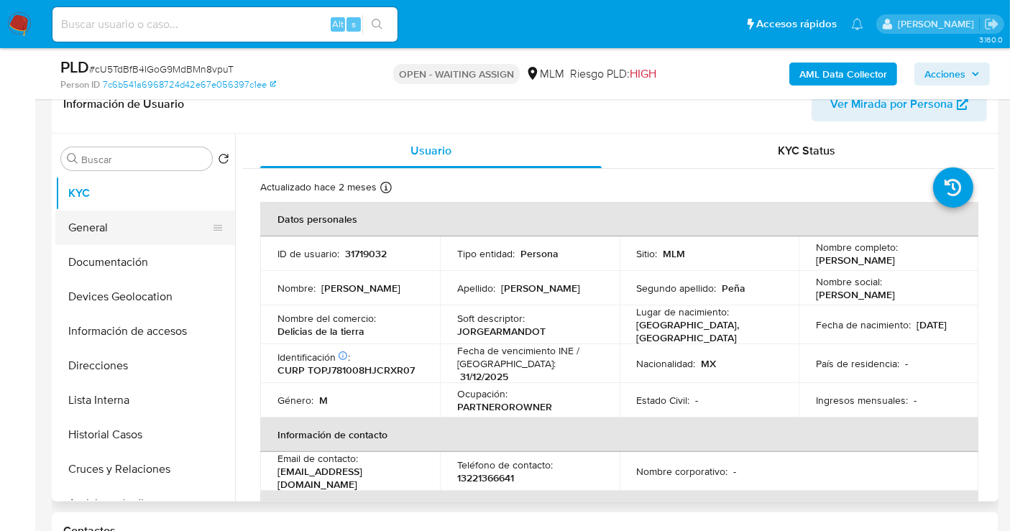
click at [120, 225] on button "General" at bounding box center [139, 228] width 168 height 34
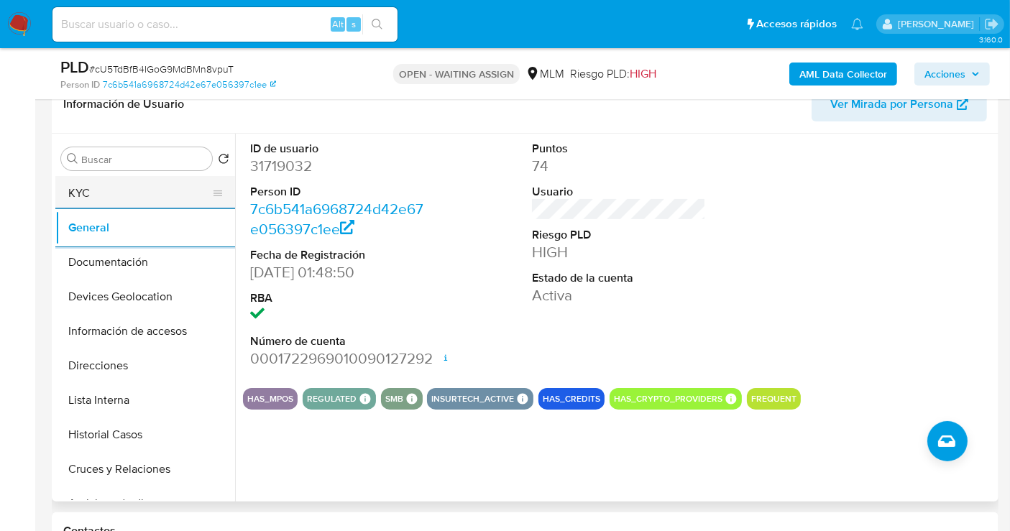
click at [139, 200] on button "KYC" at bounding box center [139, 193] width 168 height 34
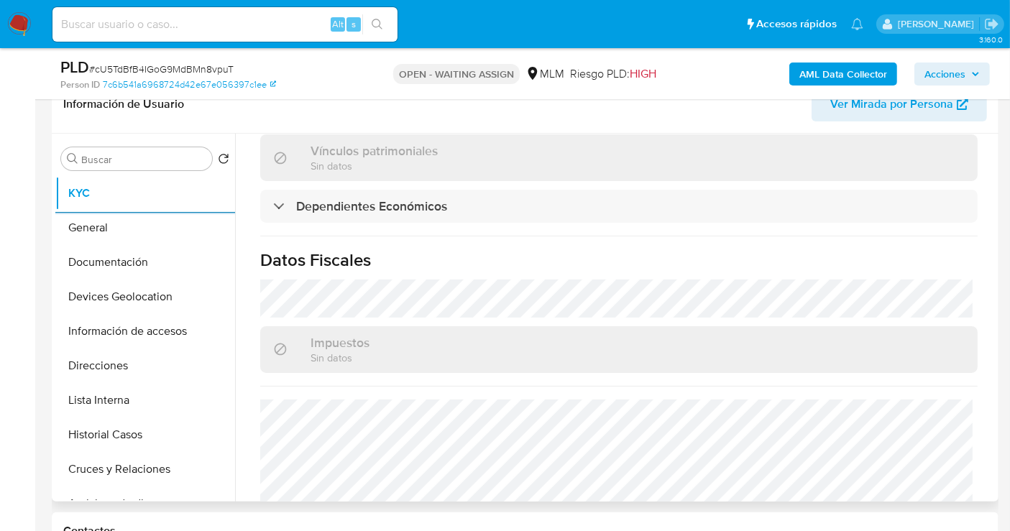
scroll to position [719, 0]
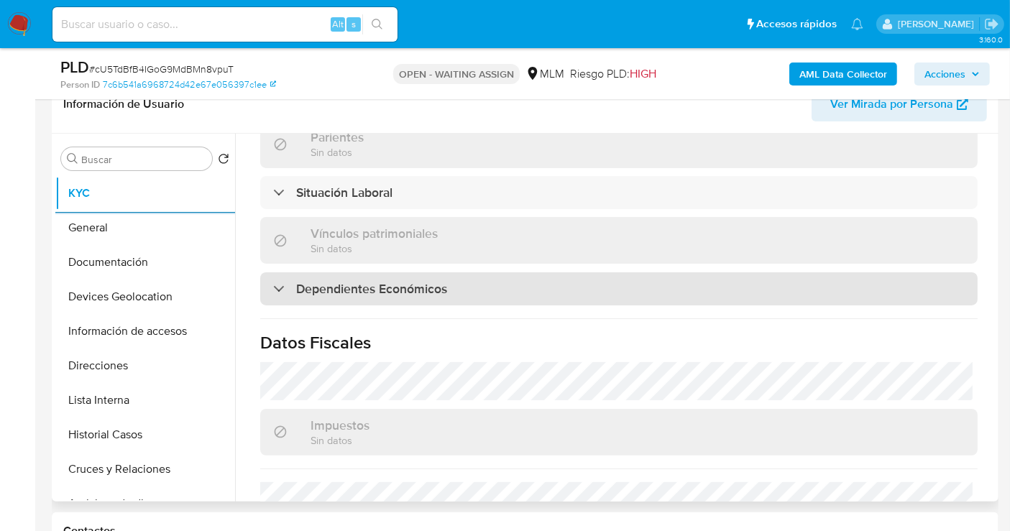
click at [320, 288] on div "Dependientes Económicos" at bounding box center [618, 288] width 717 height 33
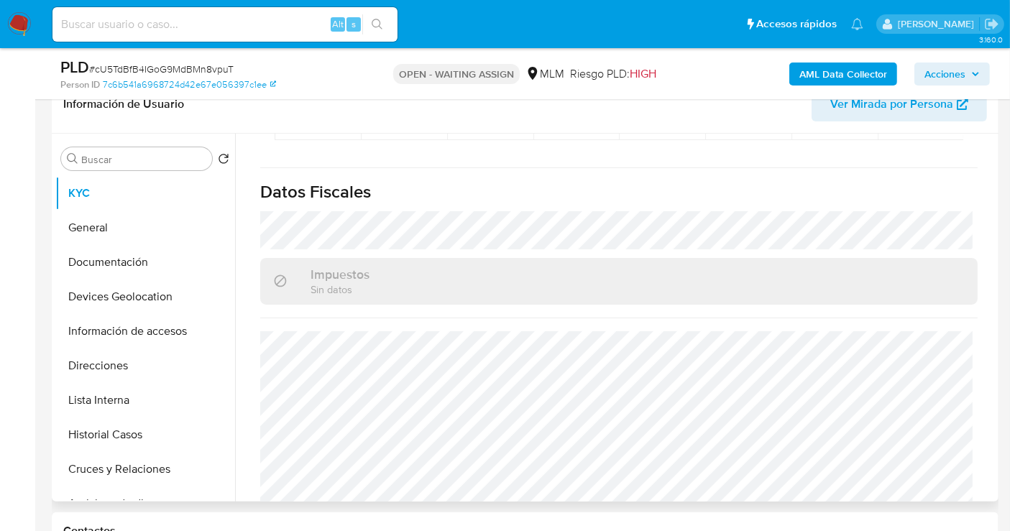
scroll to position [1087, 0]
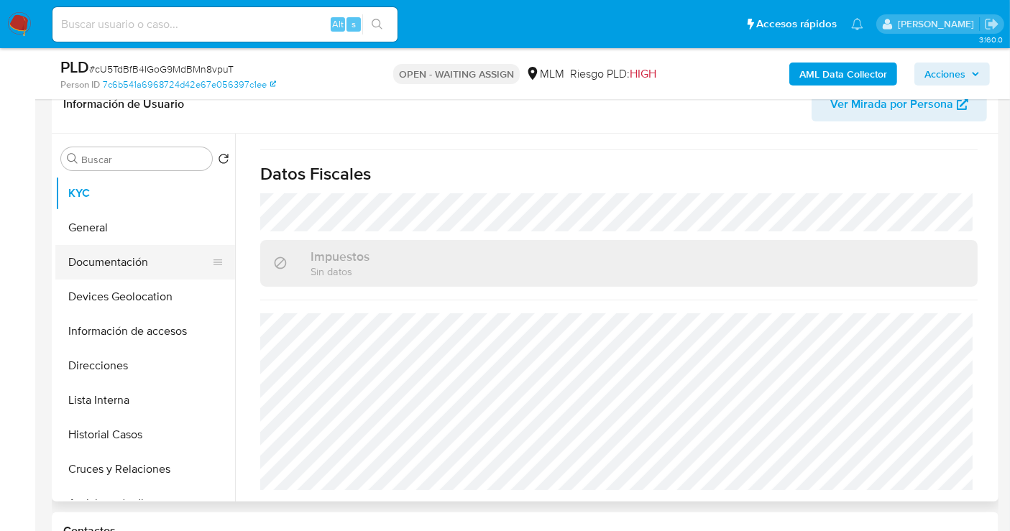
click at [115, 268] on button "Documentación" at bounding box center [139, 262] width 168 height 34
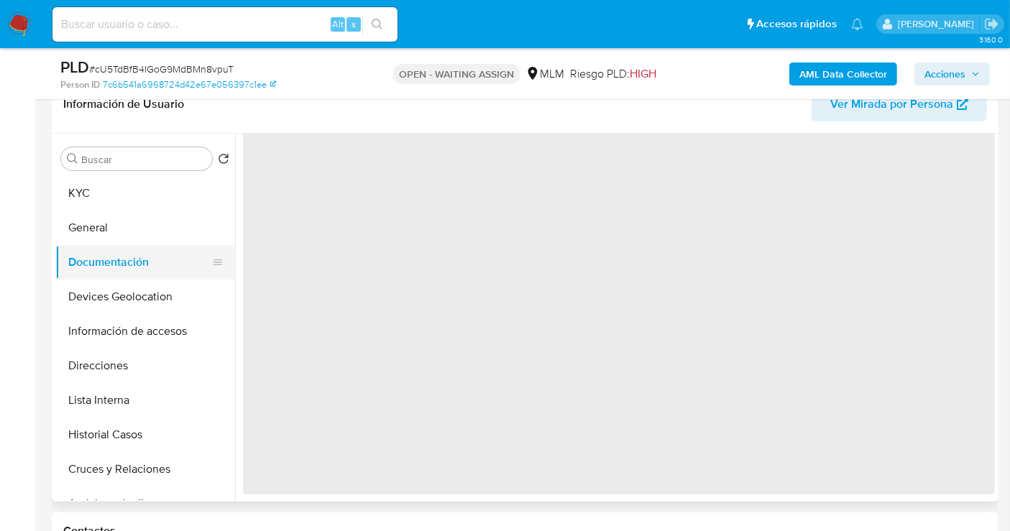
scroll to position [0, 0]
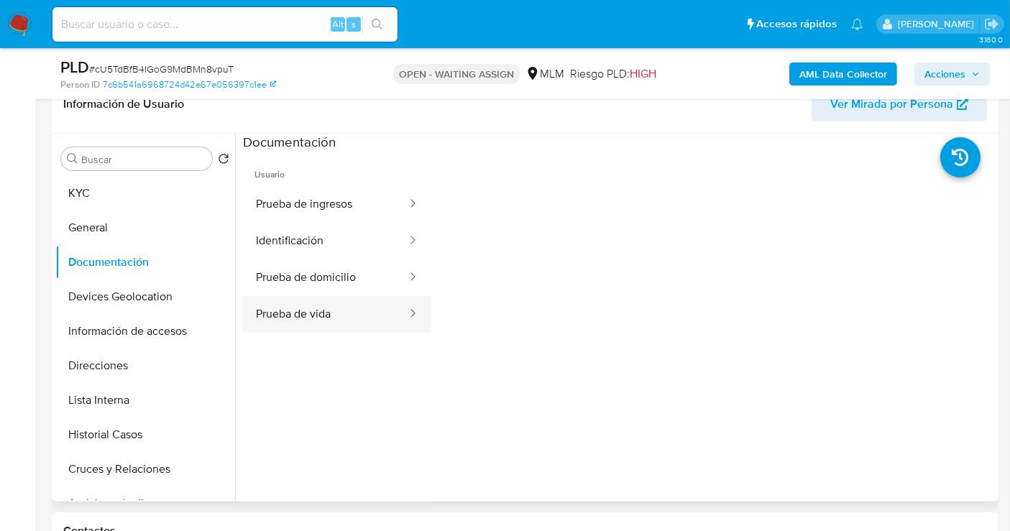
click at [329, 303] on button "Prueba de vida" at bounding box center [325, 314] width 165 height 37
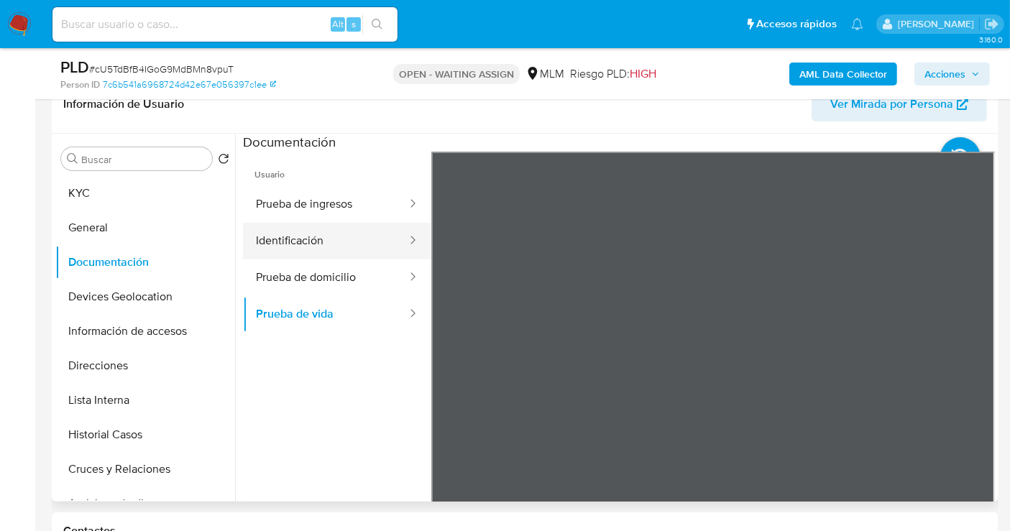
click at [295, 234] on button "Identificación" at bounding box center [325, 241] width 165 height 37
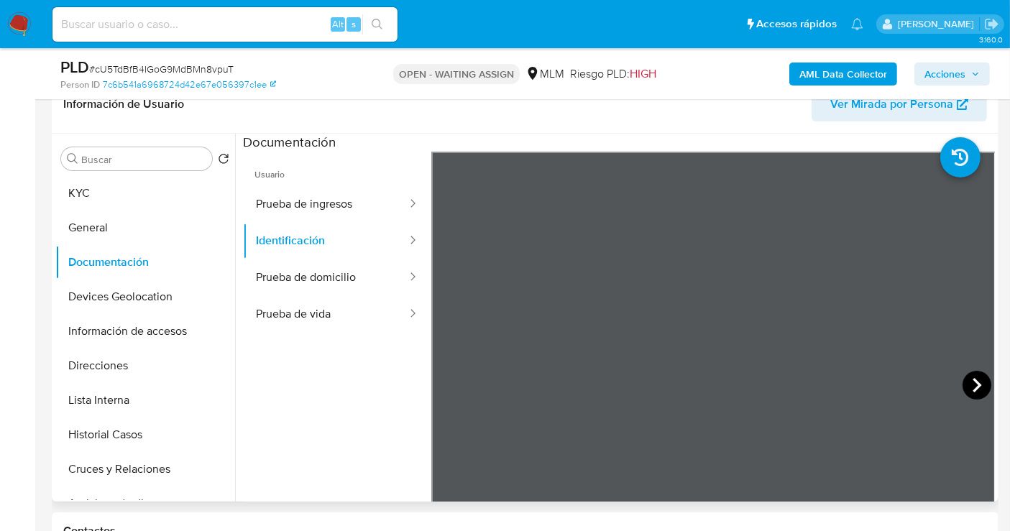
click at [979, 387] on icon at bounding box center [976, 385] width 29 height 29
click at [444, 382] on icon at bounding box center [448, 385] width 9 height 14
click at [297, 319] on button "Prueba de vida" at bounding box center [325, 314] width 165 height 37
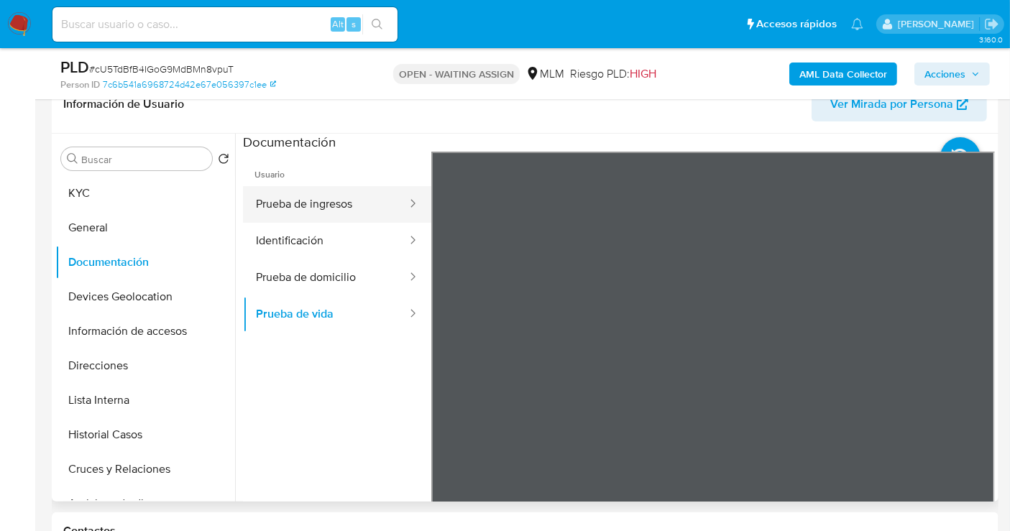
click at [310, 203] on button "Prueba de ingresos" at bounding box center [325, 204] width 165 height 37
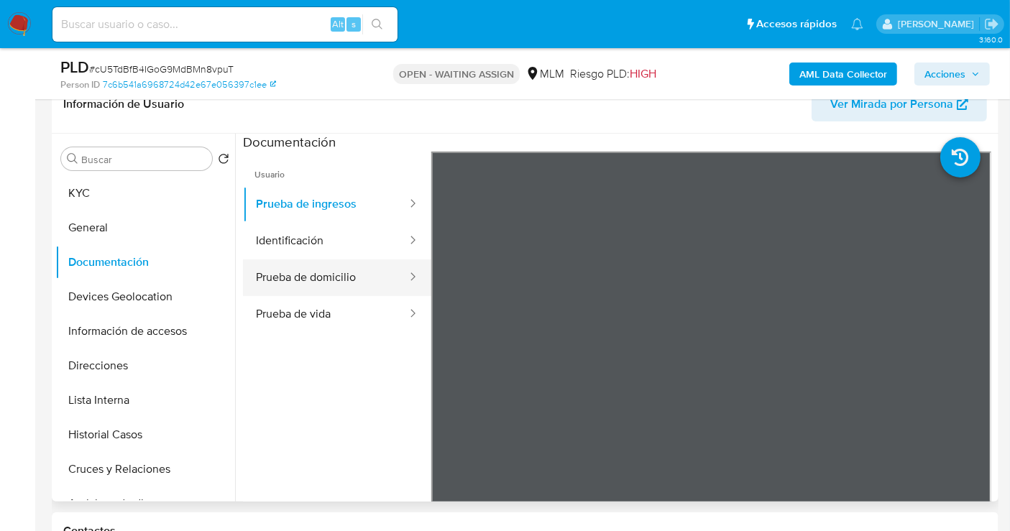
click at [323, 282] on button "Prueba de domicilio" at bounding box center [325, 277] width 165 height 37
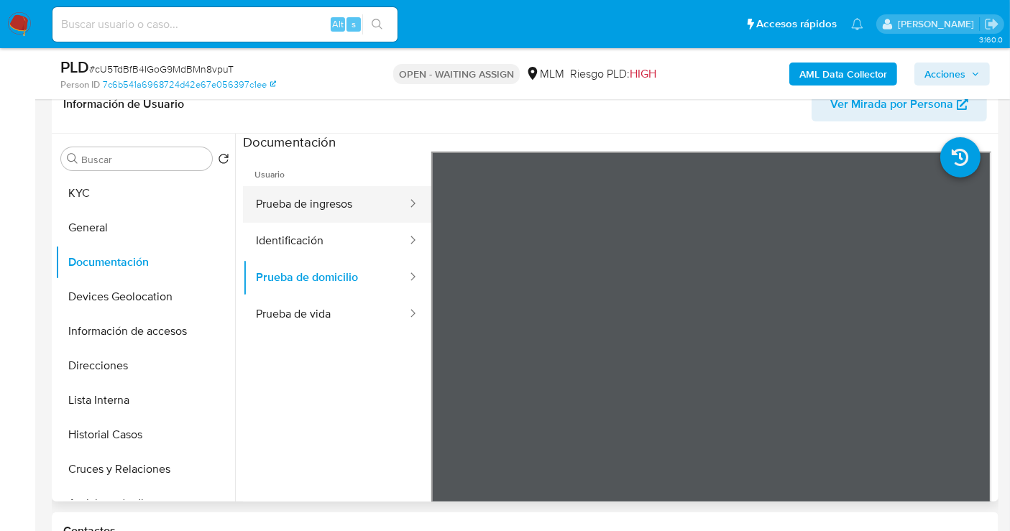
click at [301, 204] on button "Prueba de ingresos" at bounding box center [325, 204] width 165 height 37
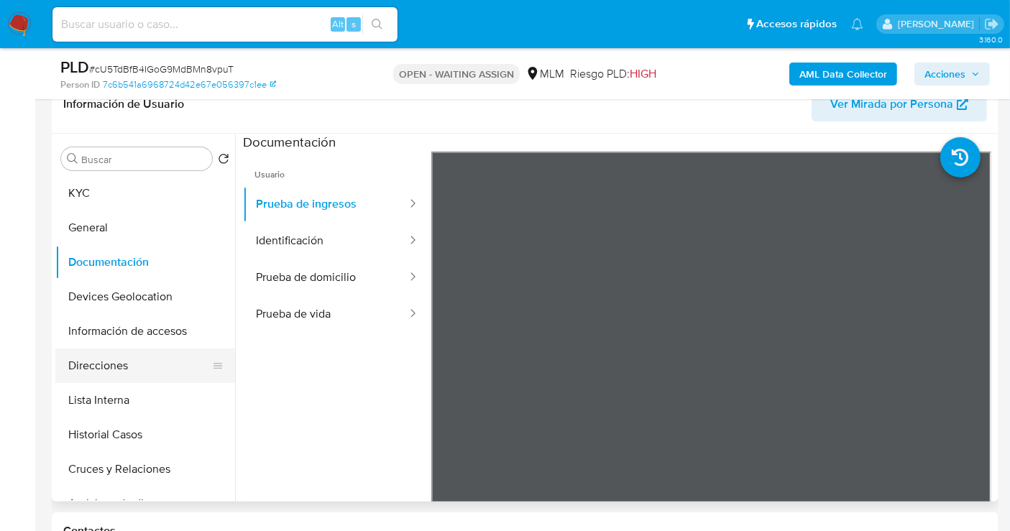
click at [99, 364] on button "Direcciones" at bounding box center [139, 366] width 168 height 34
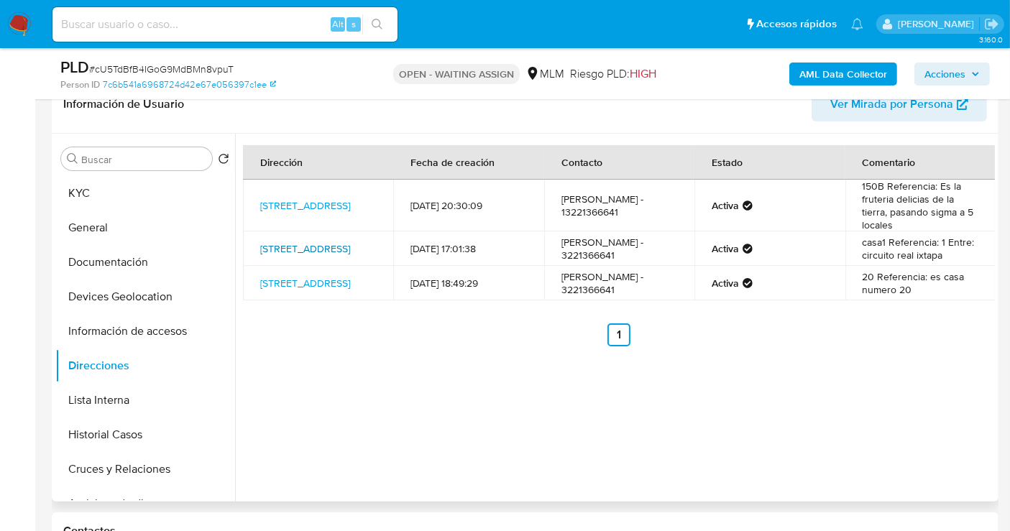
drag, startPoint x: 248, startPoint y: 259, endPoint x: 289, endPoint y: 262, distance: 41.1
click at [289, 262] on td "Estero Picachos 233, Puerto Vallarta, Jalisco, 48280, Mexico 233" at bounding box center [318, 248] width 150 height 34
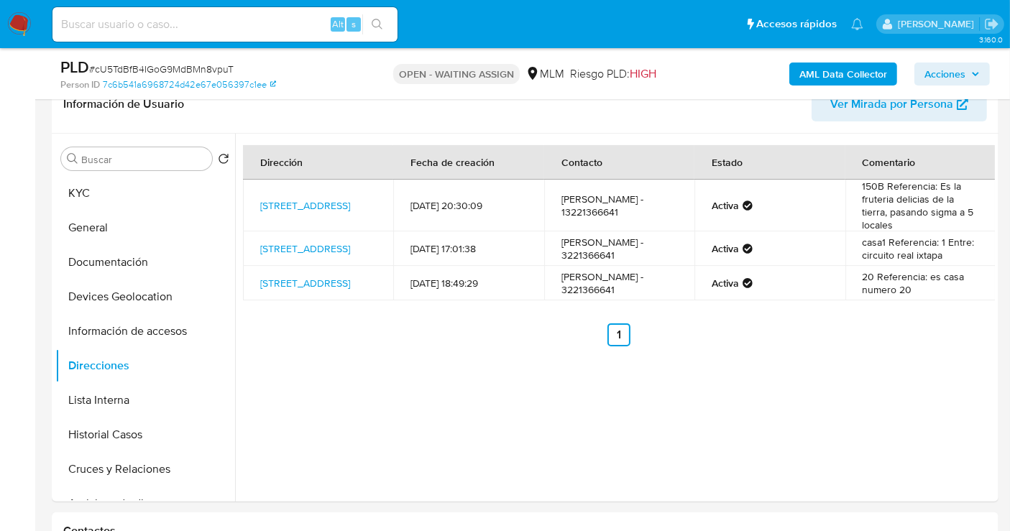
copy link "48280"
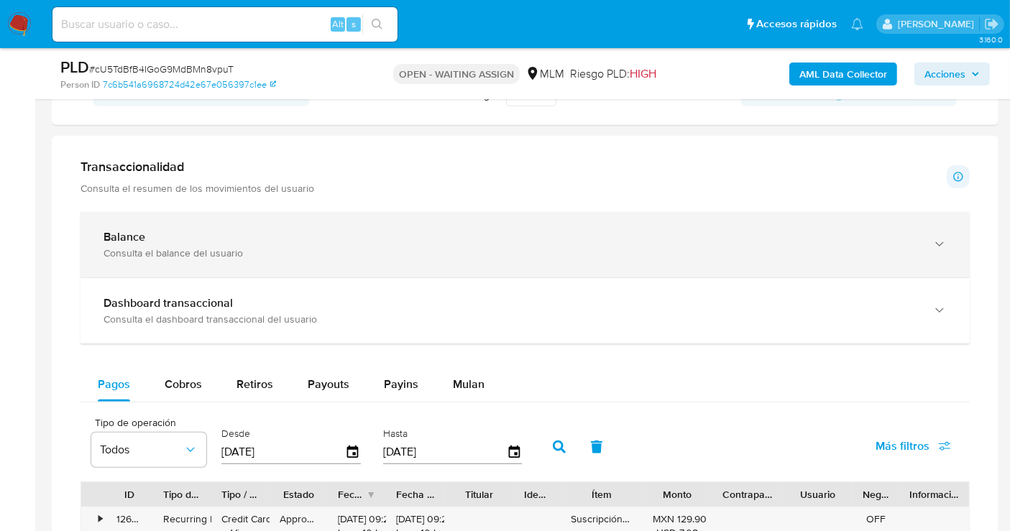
scroll to position [901, 0]
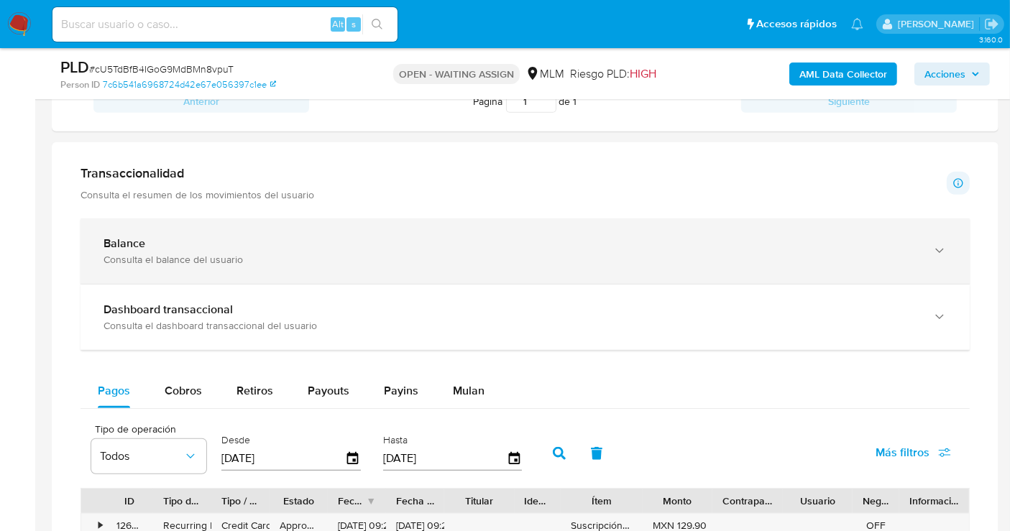
click at [139, 253] on div "Consulta el balance del usuario" at bounding box center [510, 259] width 814 height 13
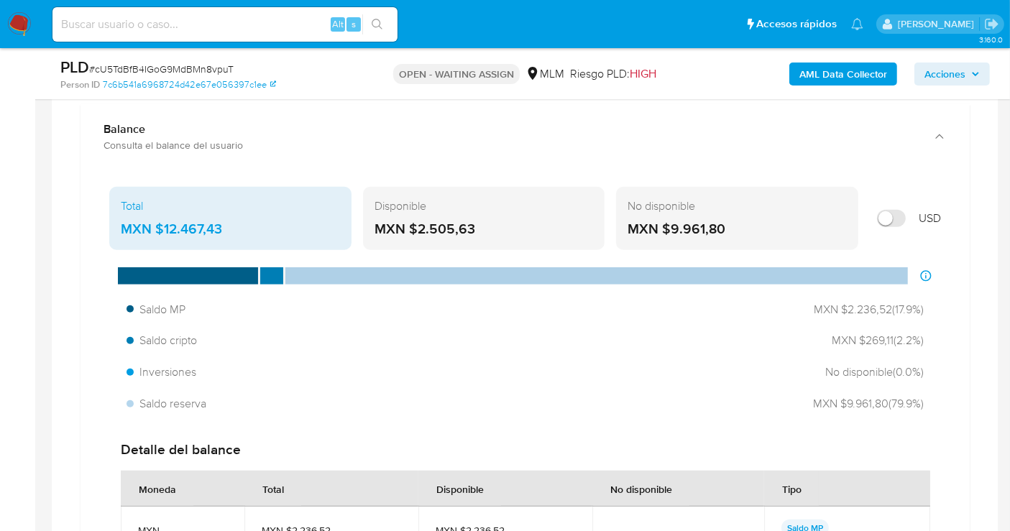
scroll to position [981, 0]
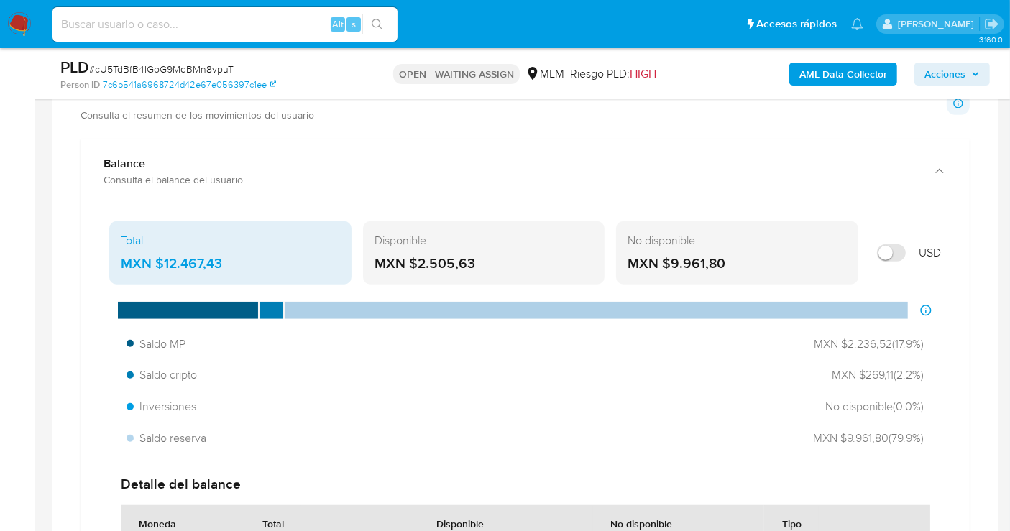
click at [172, 259] on div "MXN $12.467,43" at bounding box center [230, 263] width 219 height 19
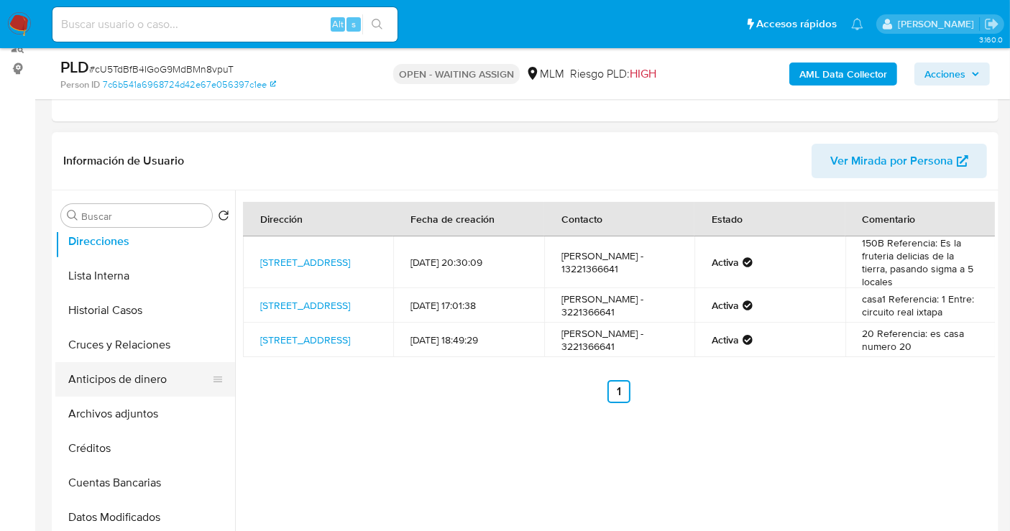
scroll to position [160, 0]
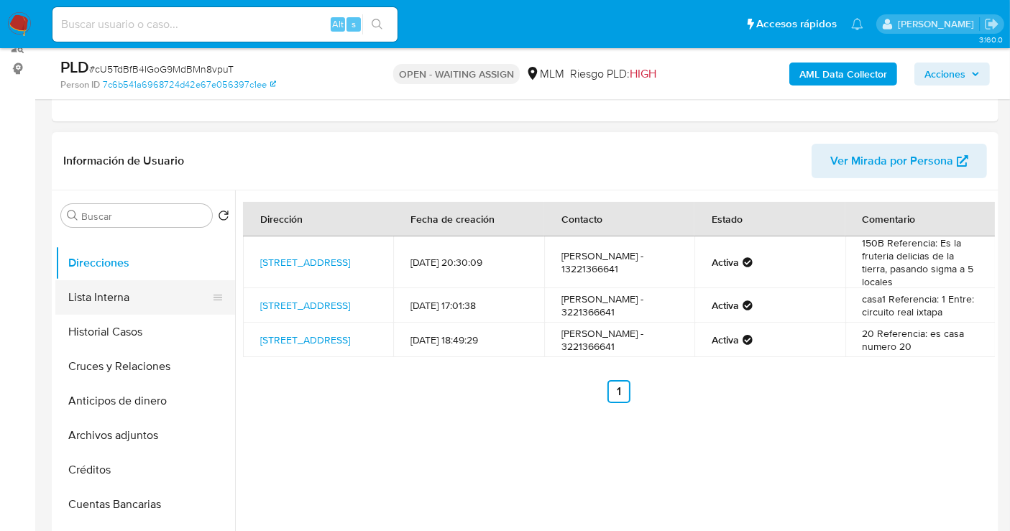
click at [116, 303] on button "Lista Interna" at bounding box center [139, 297] width 168 height 34
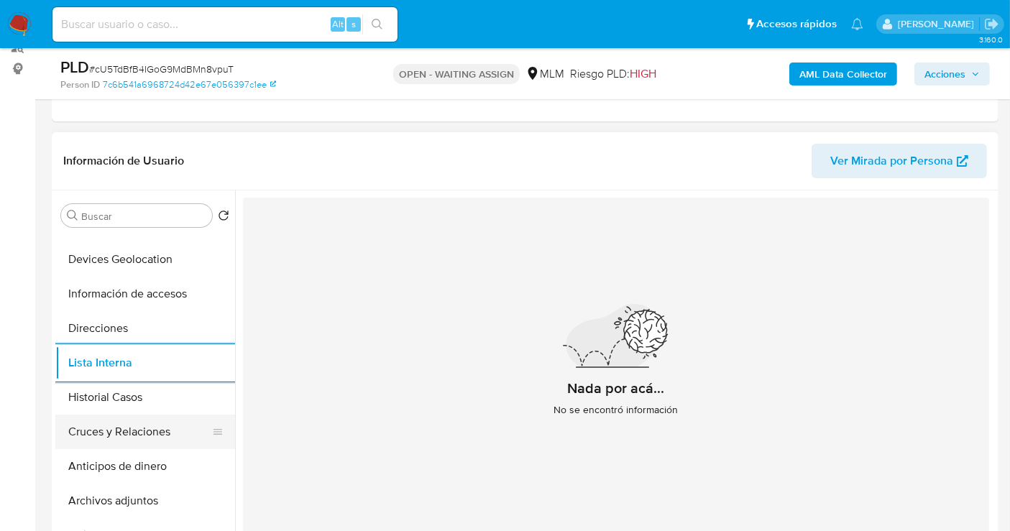
scroll to position [80, 0]
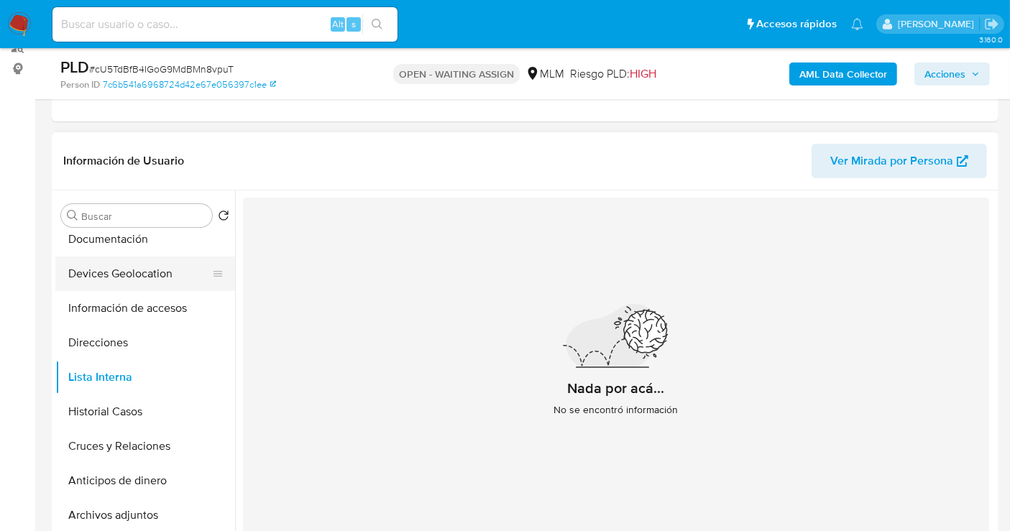
click at [105, 268] on button "Devices Geolocation" at bounding box center [139, 274] width 168 height 34
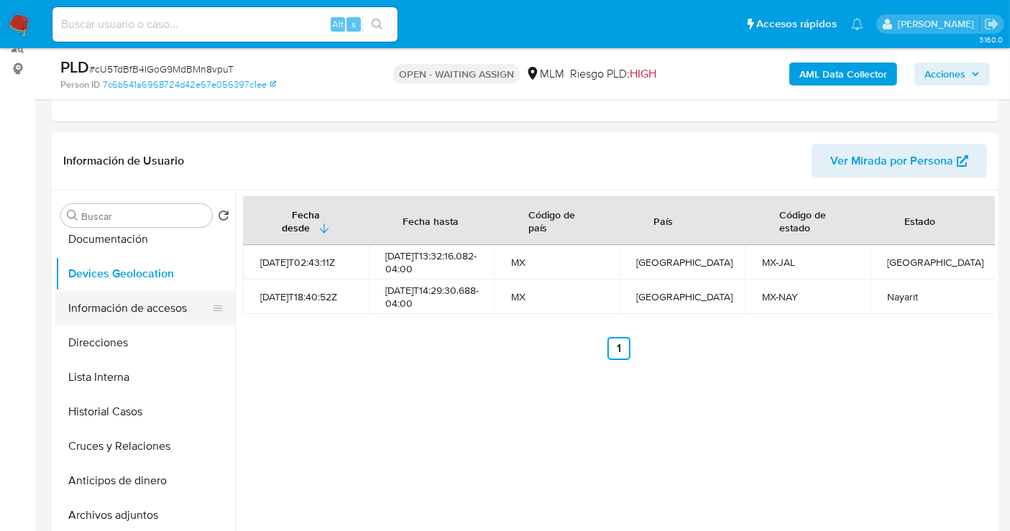
click at [121, 311] on button "Información de accesos" at bounding box center [139, 308] width 168 height 34
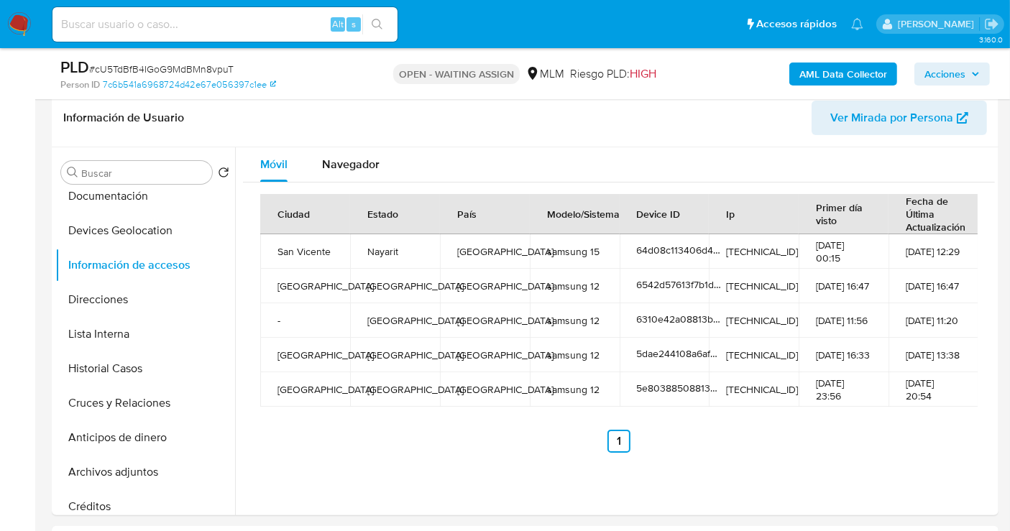
scroll to position [231, 0]
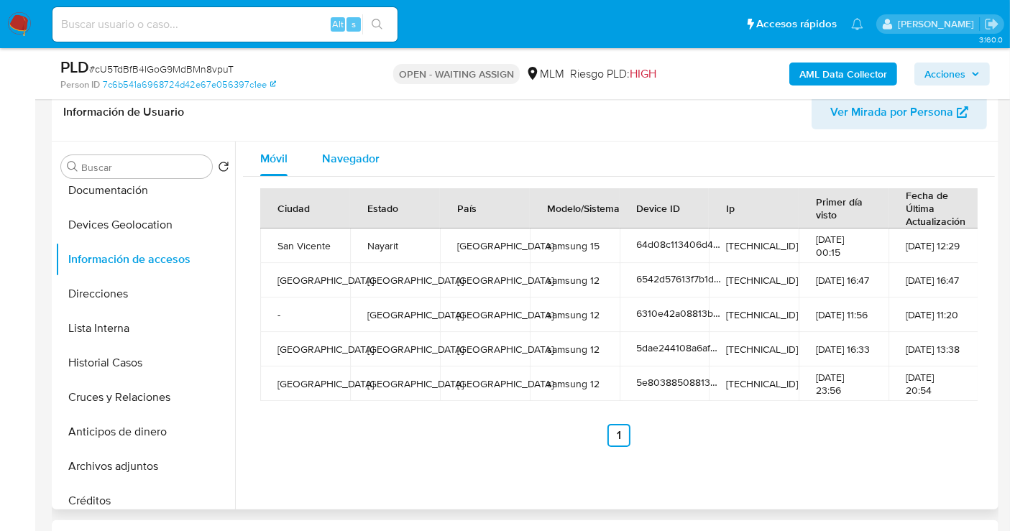
click at [358, 150] on span "Navegador" at bounding box center [350, 158] width 57 height 17
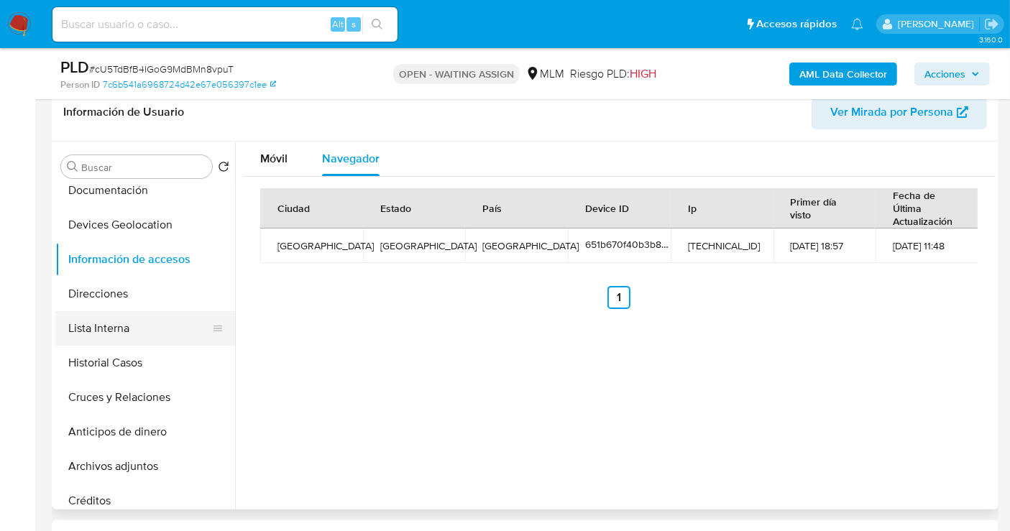
click at [117, 331] on button "Lista Interna" at bounding box center [139, 328] width 168 height 34
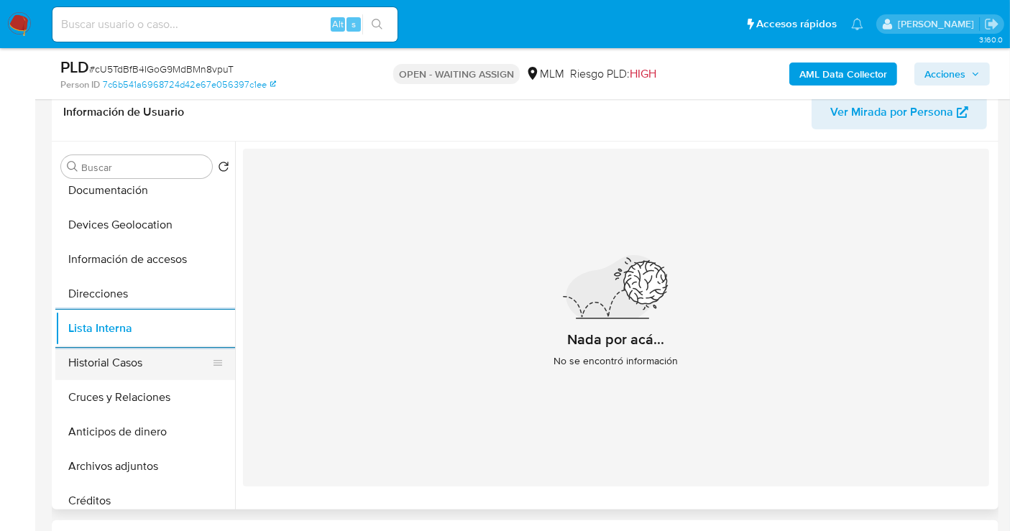
click at [98, 370] on button "Historial Casos" at bounding box center [139, 363] width 168 height 34
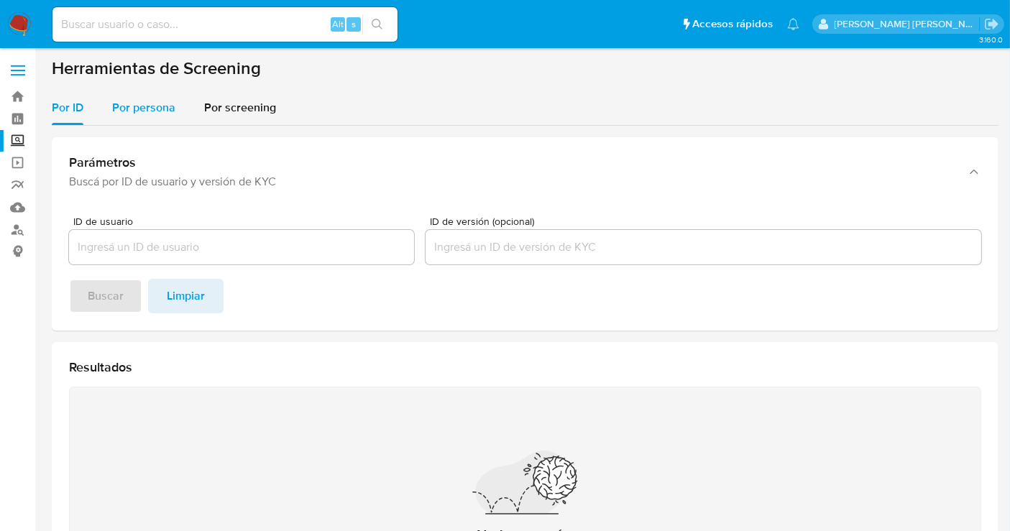
click at [149, 99] on span "Por persona" at bounding box center [143, 107] width 63 height 17
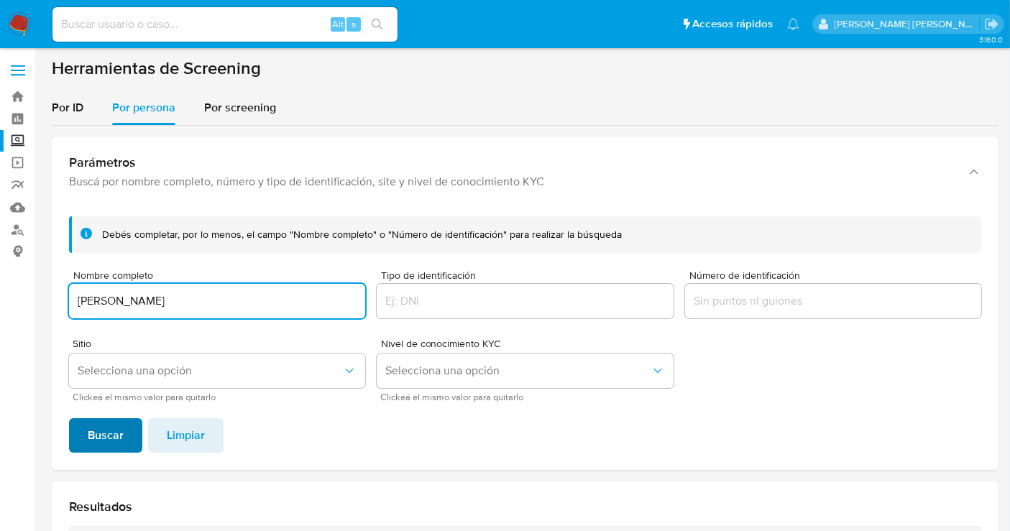
type input "CLAUDIA MONTSERRAT VILLA"
click at [109, 442] on span "Buscar" at bounding box center [106, 436] width 36 height 32
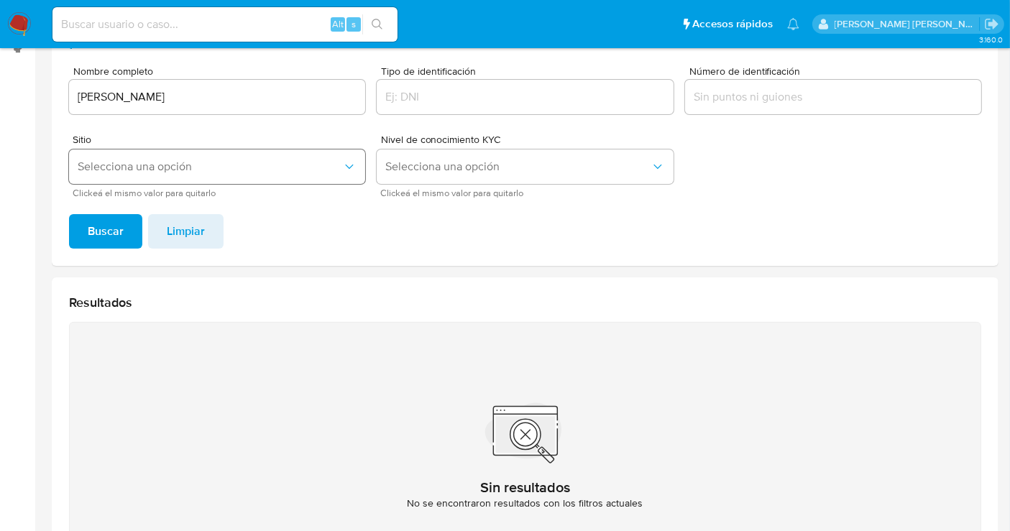
scroll to position [96, 0]
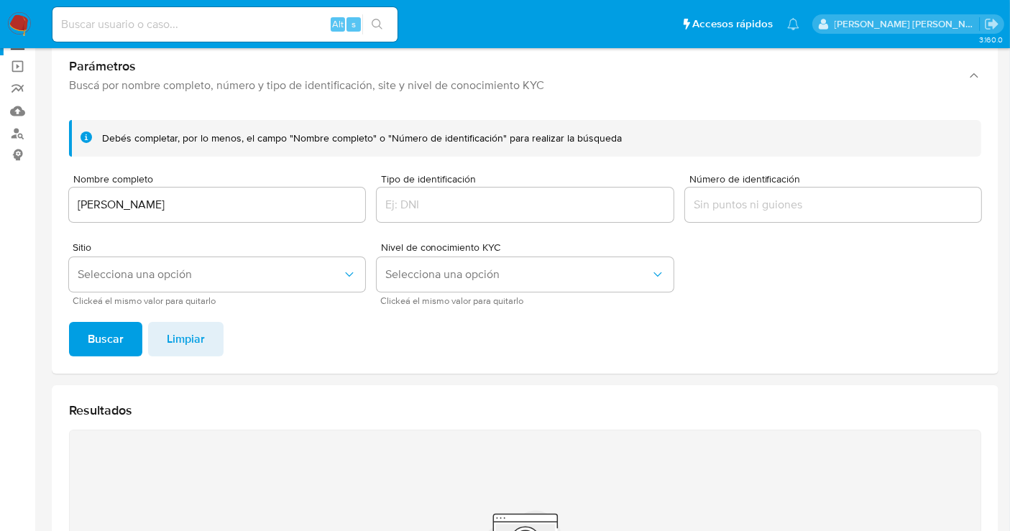
click at [9, 14] on img at bounding box center [19, 24] width 24 height 24
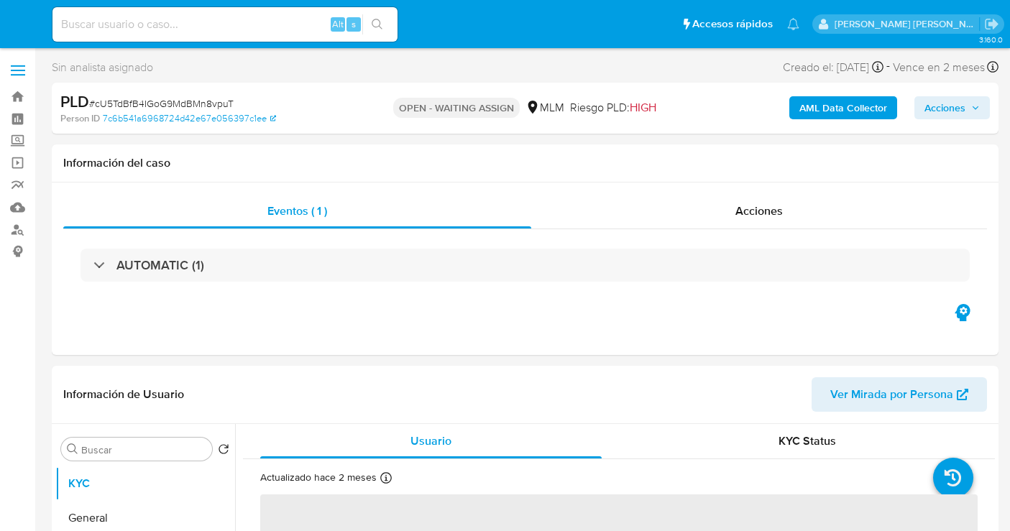
select select "10"
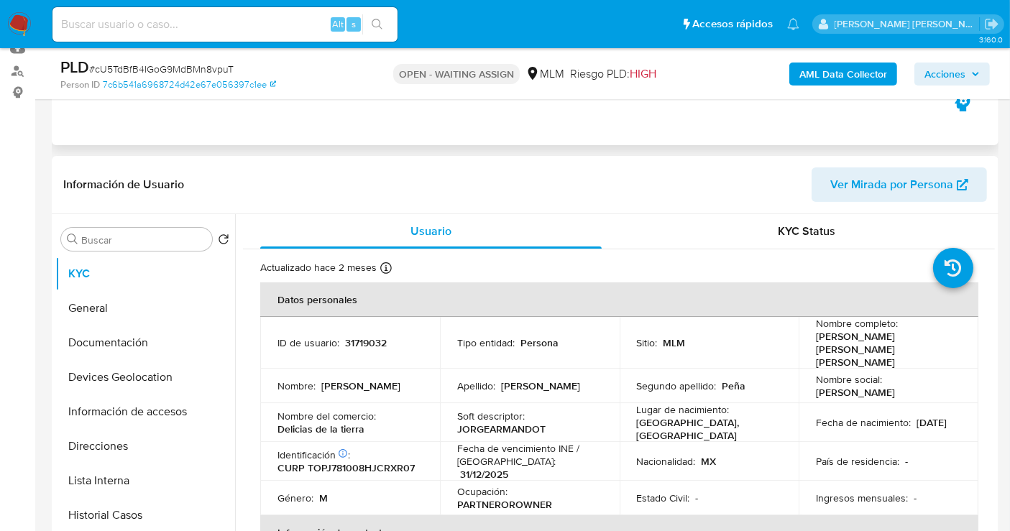
scroll to position [160, 0]
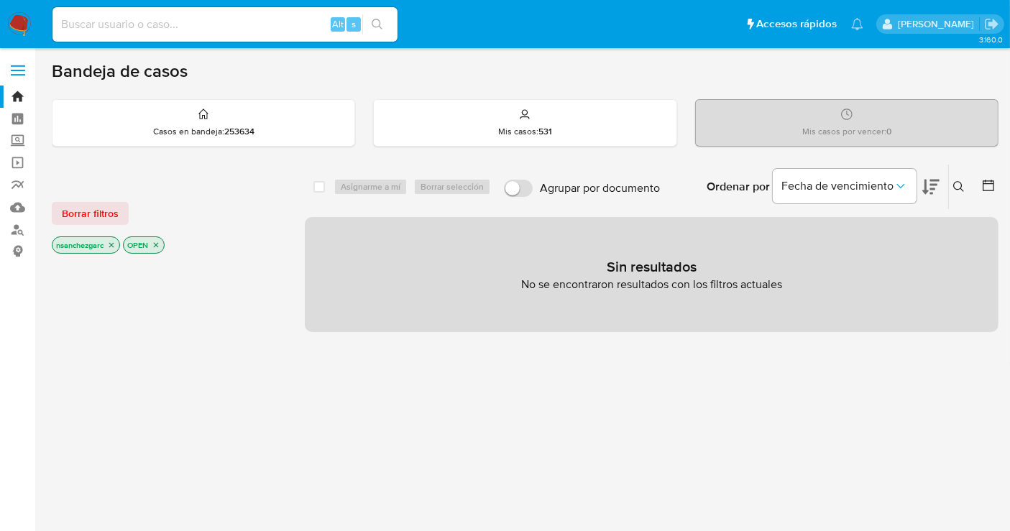
click at [113, 244] on icon "close-filter" at bounding box center [111, 245] width 5 height 5
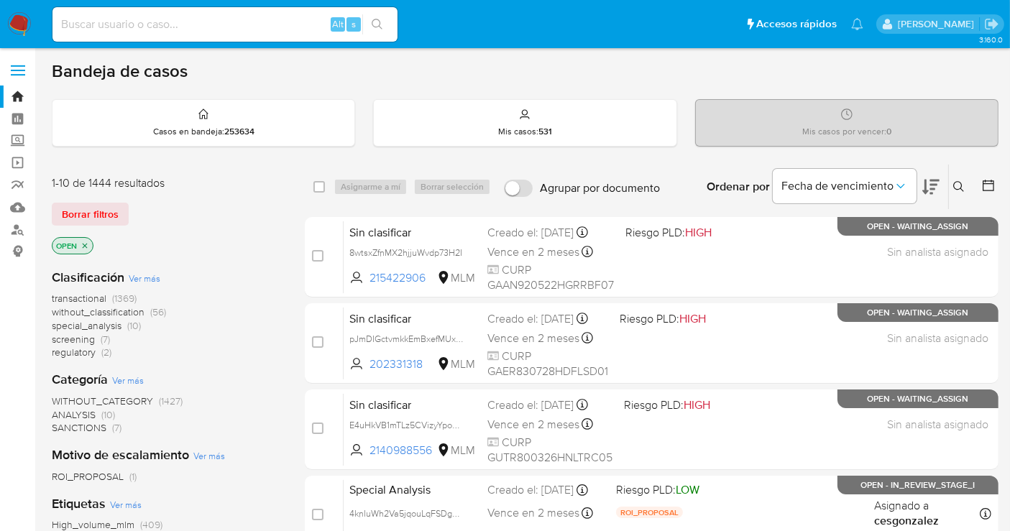
click at [104, 309] on span "without_classification" at bounding box center [98, 312] width 93 height 14
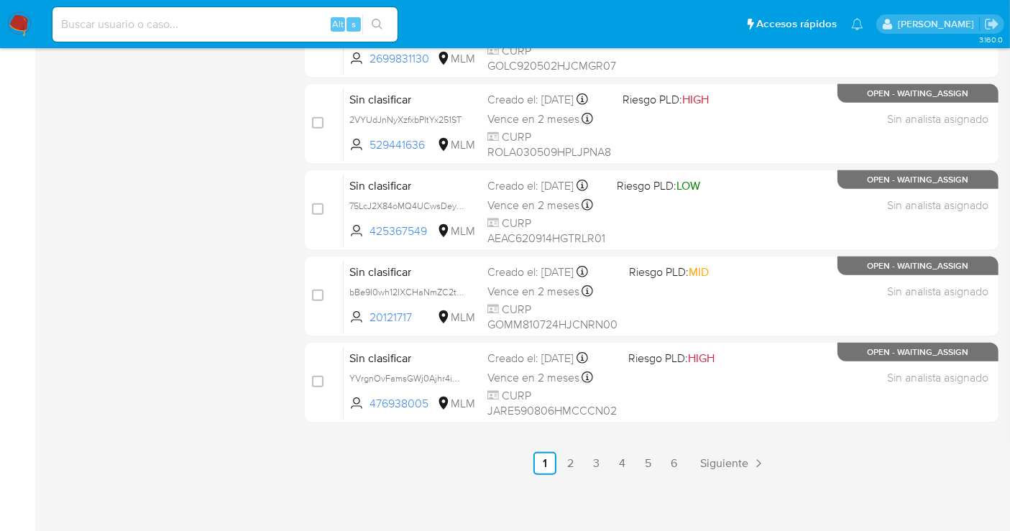
scroll to position [653, 0]
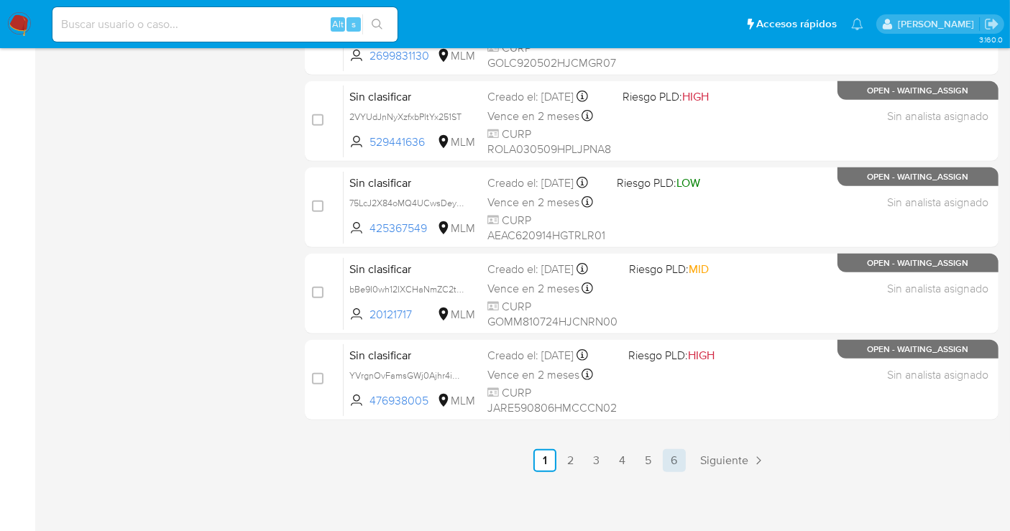
click at [670, 454] on link "6" at bounding box center [674, 460] width 23 height 23
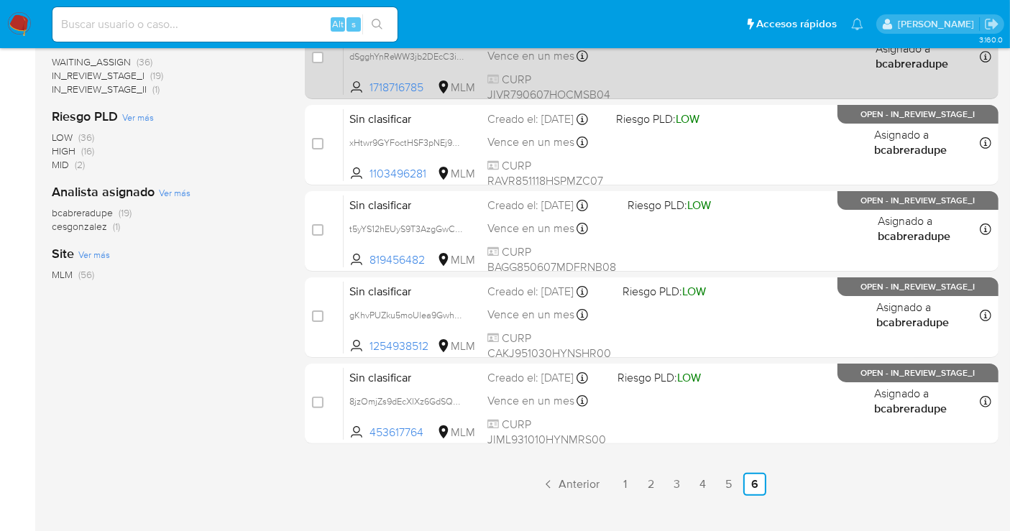
scroll to position [319, 0]
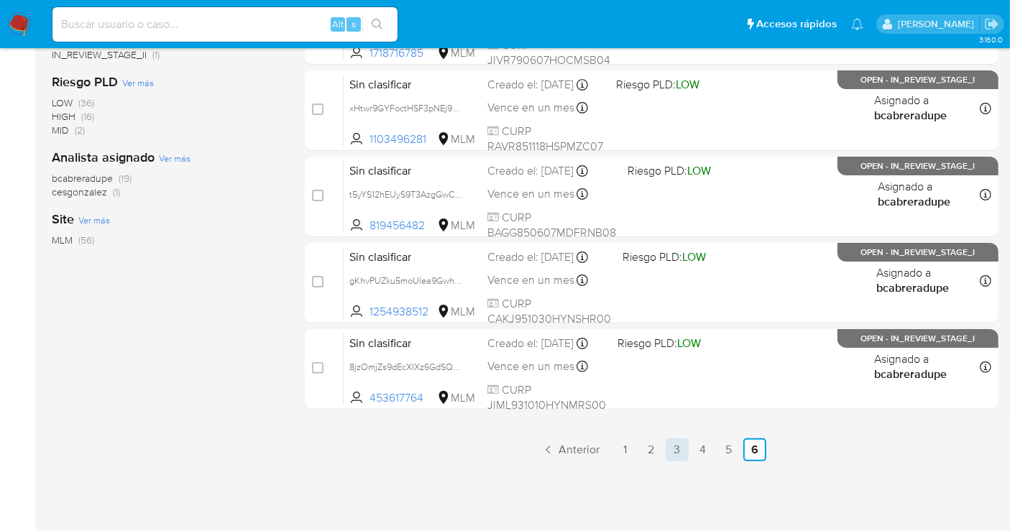
click at [673, 448] on link "3" at bounding box center [677, 449] width 23 height 23
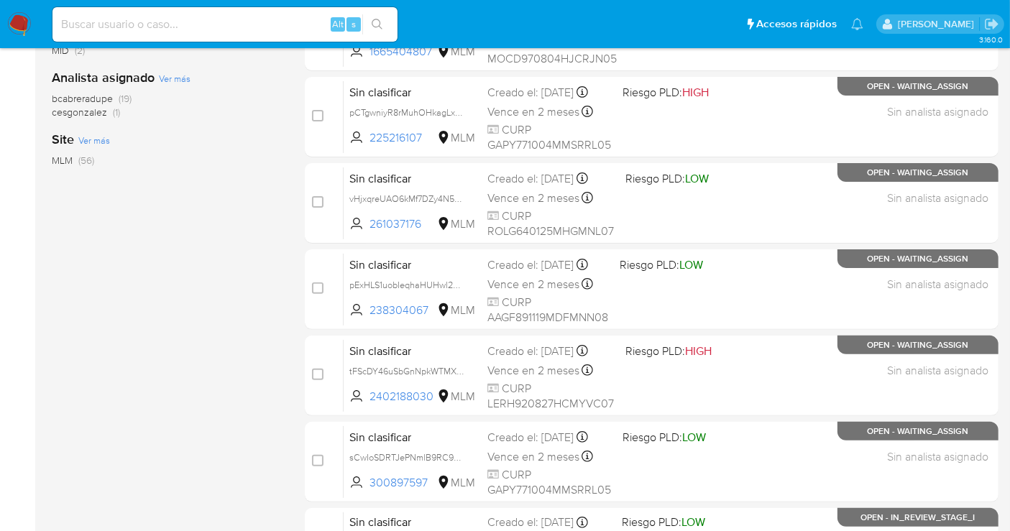
scroll to position [638, 0]
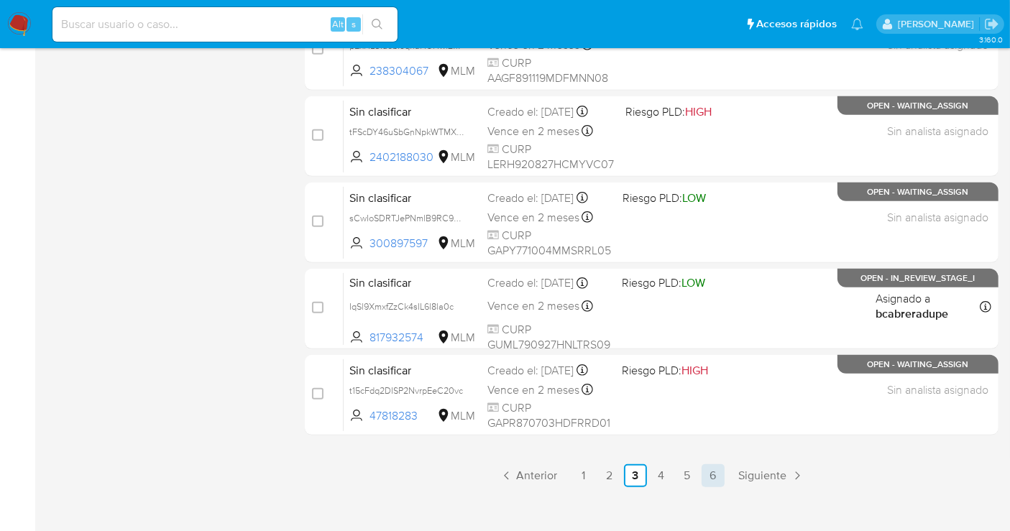
click at [706, 479] on link "6" at bounding box center [712, 475] width 23 height 23
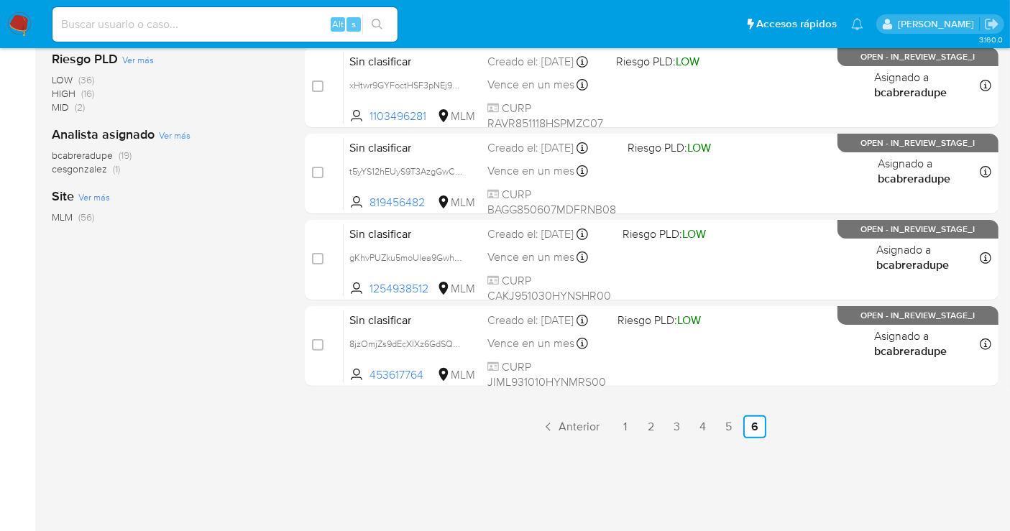
scroll to position [343, 0]
click at [188, 25] on input at bounding box center [224, 24] width 345 height 19
paste input "4knIuWh2Va5jqouLqFSDgbbZ"
type input "4knIuWh2Va5jqouLqFSDgbbZ"
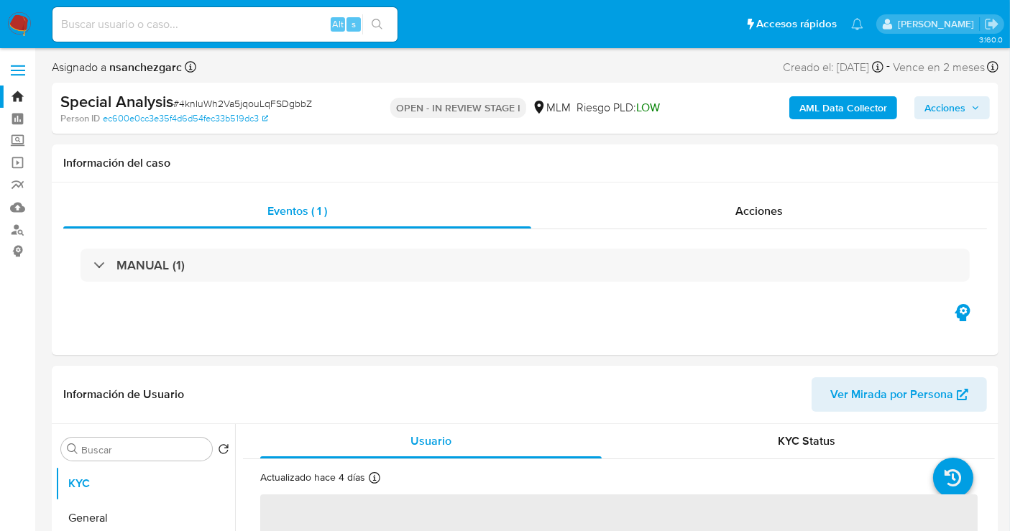
select select "10"
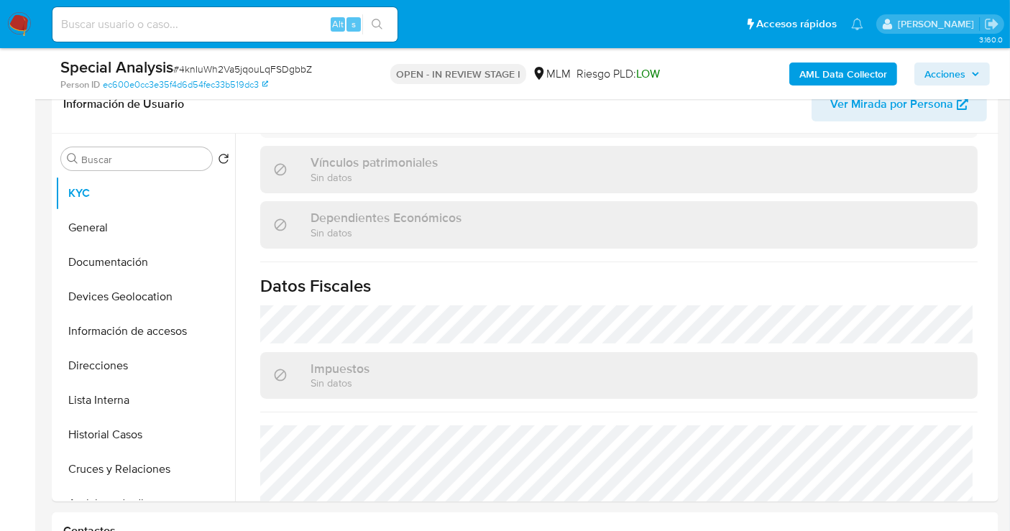
scroll to position [907, 0]
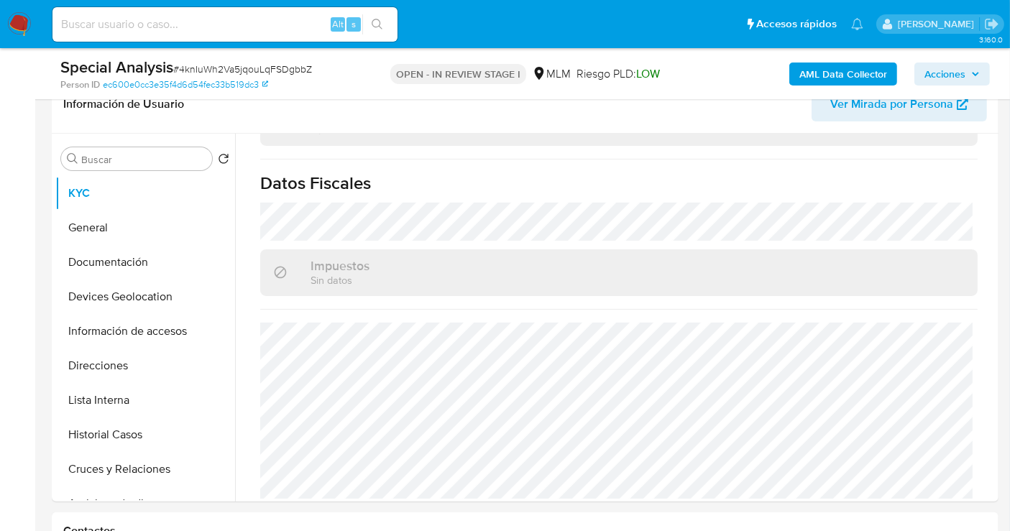
click at [19, 17] on img at bounding box center [19, 24] width 24 height 24
